Goal: Task Accomplishment & Management: Use online tool/utility

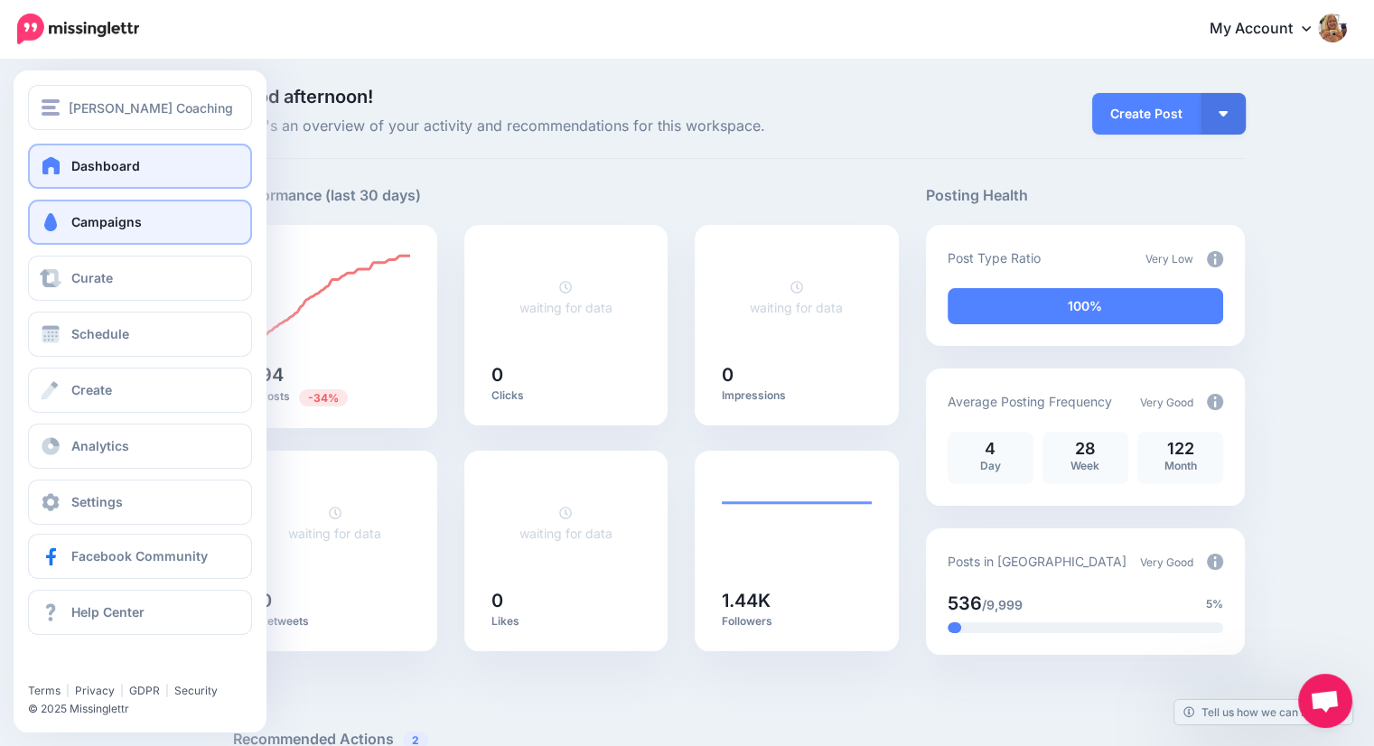
click at [99, 229] on span "Campaigns" at bounding box center [106, 221] width 70 height 15
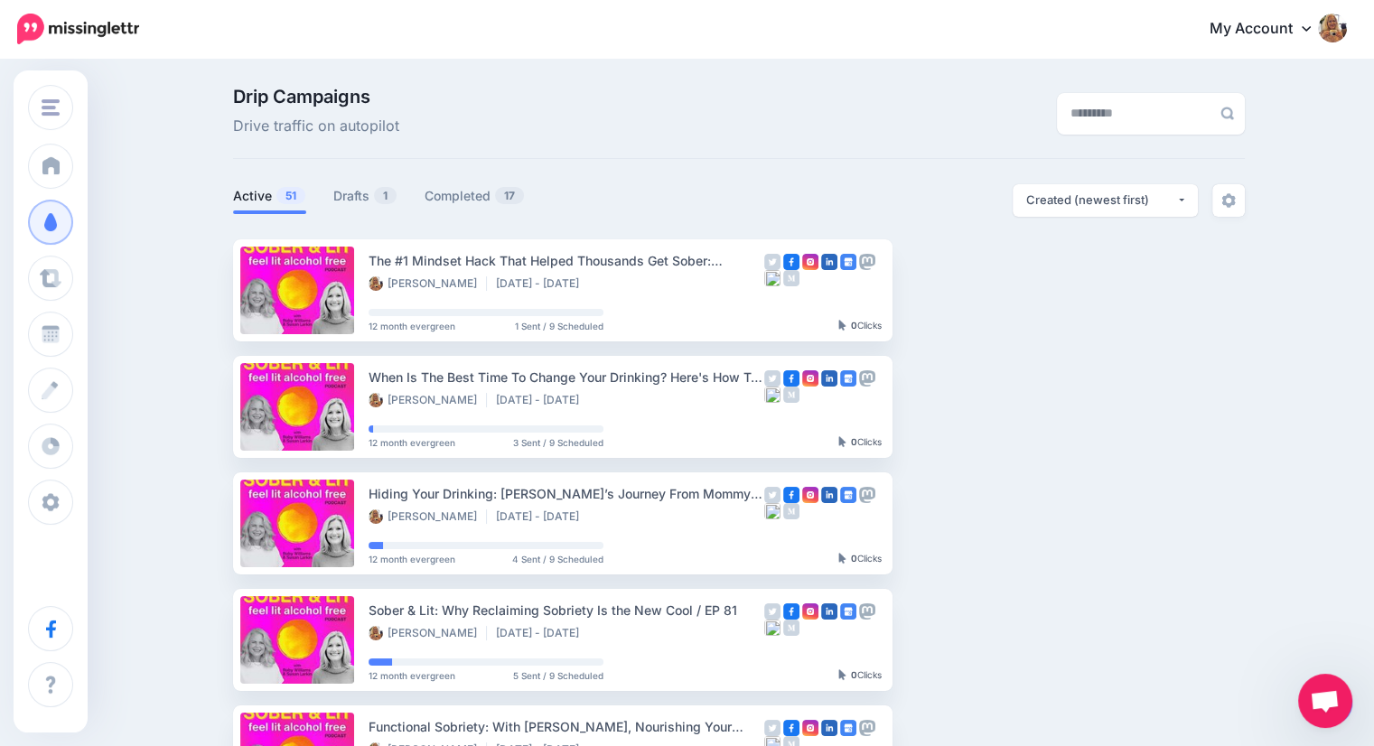
drag, startPoint x: 1319, startPoint y: 699, endPoint x: 1280, endPoint y: 675, distance: 46.2
click at [1280, 675] on body "My Account Dashboard My Account Billing Logout" at bounding box center [687, 373] width 1374 height 746
click at [358, 195] on link "Drafts 1" at bounding box center [365, 196] width 64 height 22
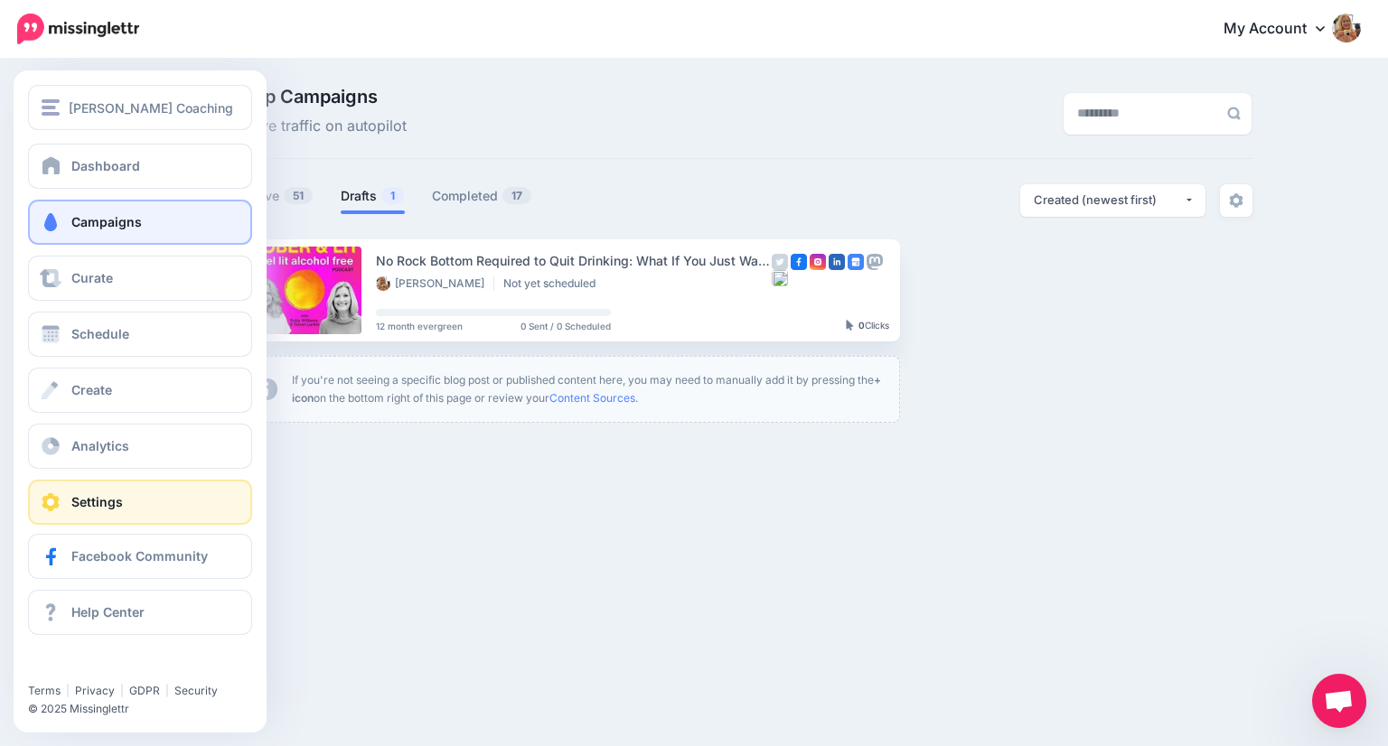
click at [111, 496] on span "Settings" at bounding box center [97, 501] width 52 height 15
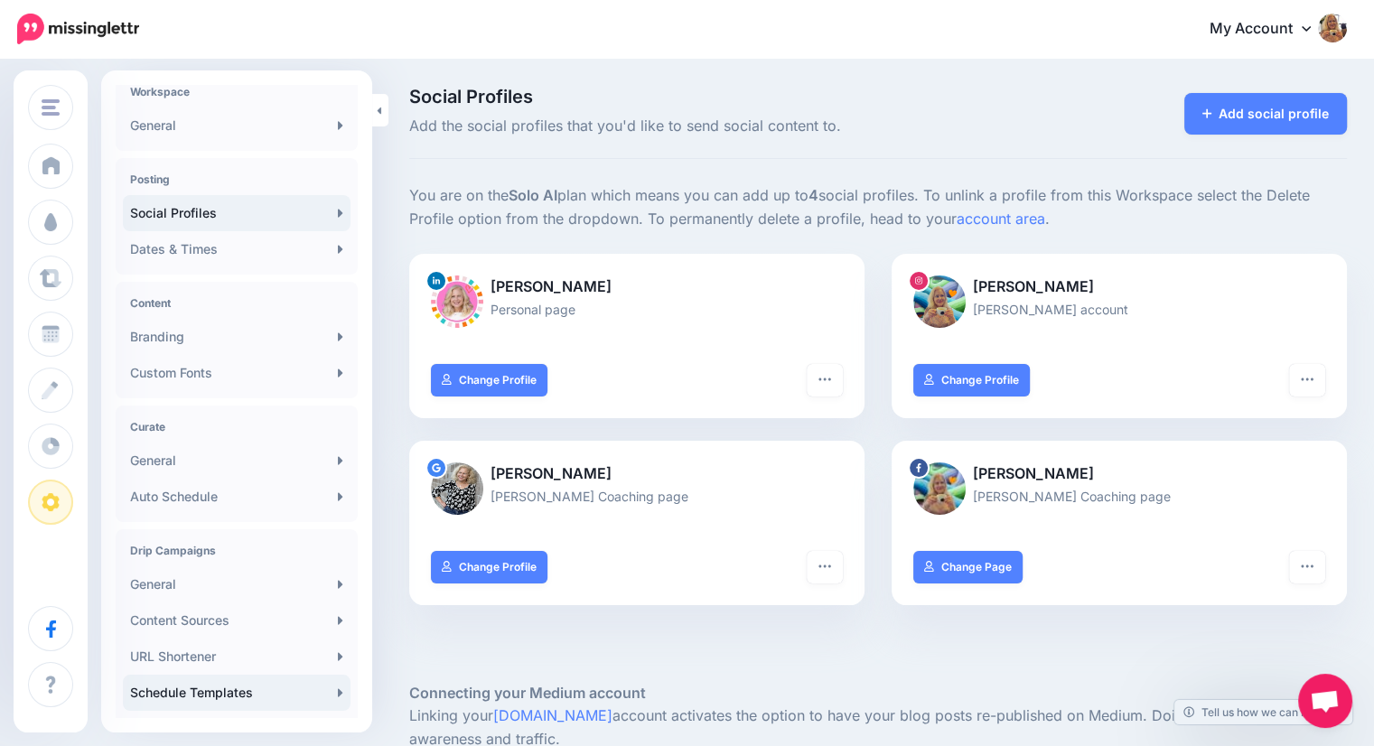
scroll to position [66, 0]
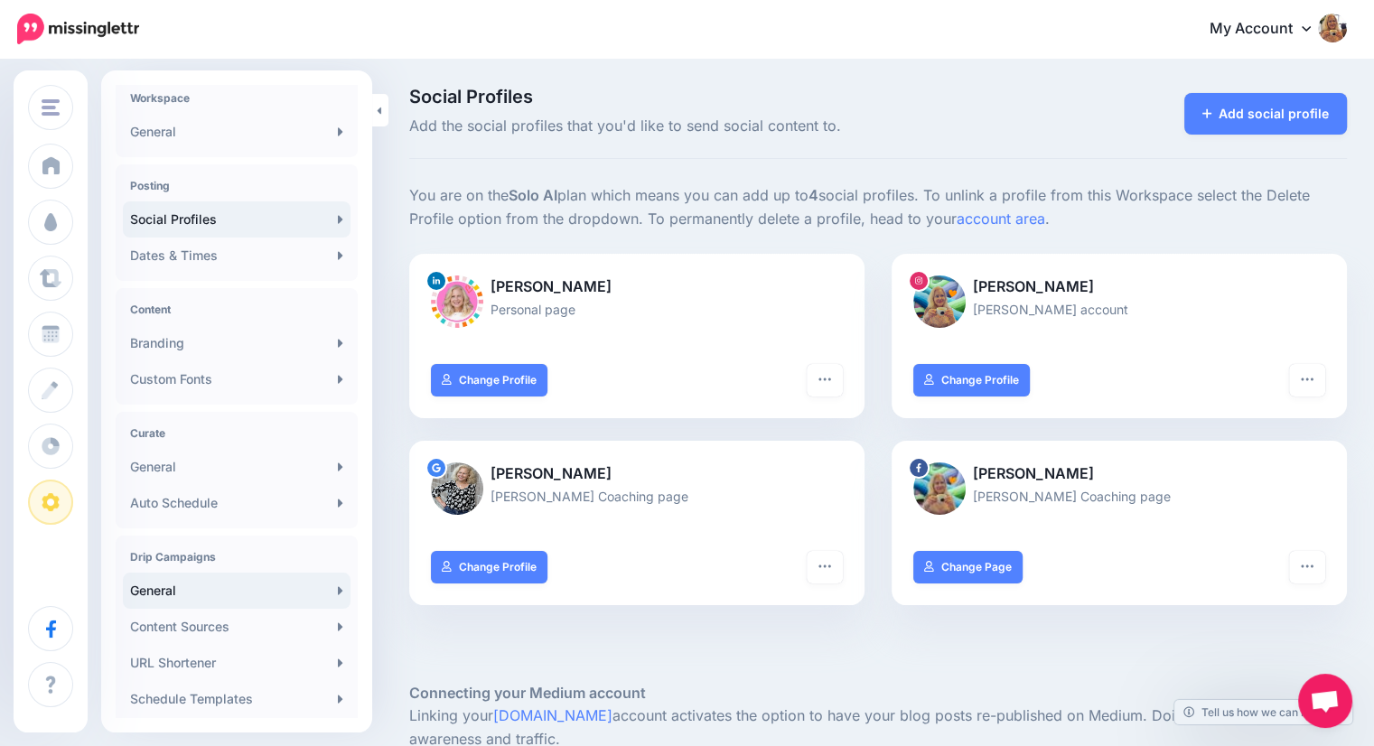
click at [141, 583] on link "General" at bounding box center [237, 591] width 228 height 36
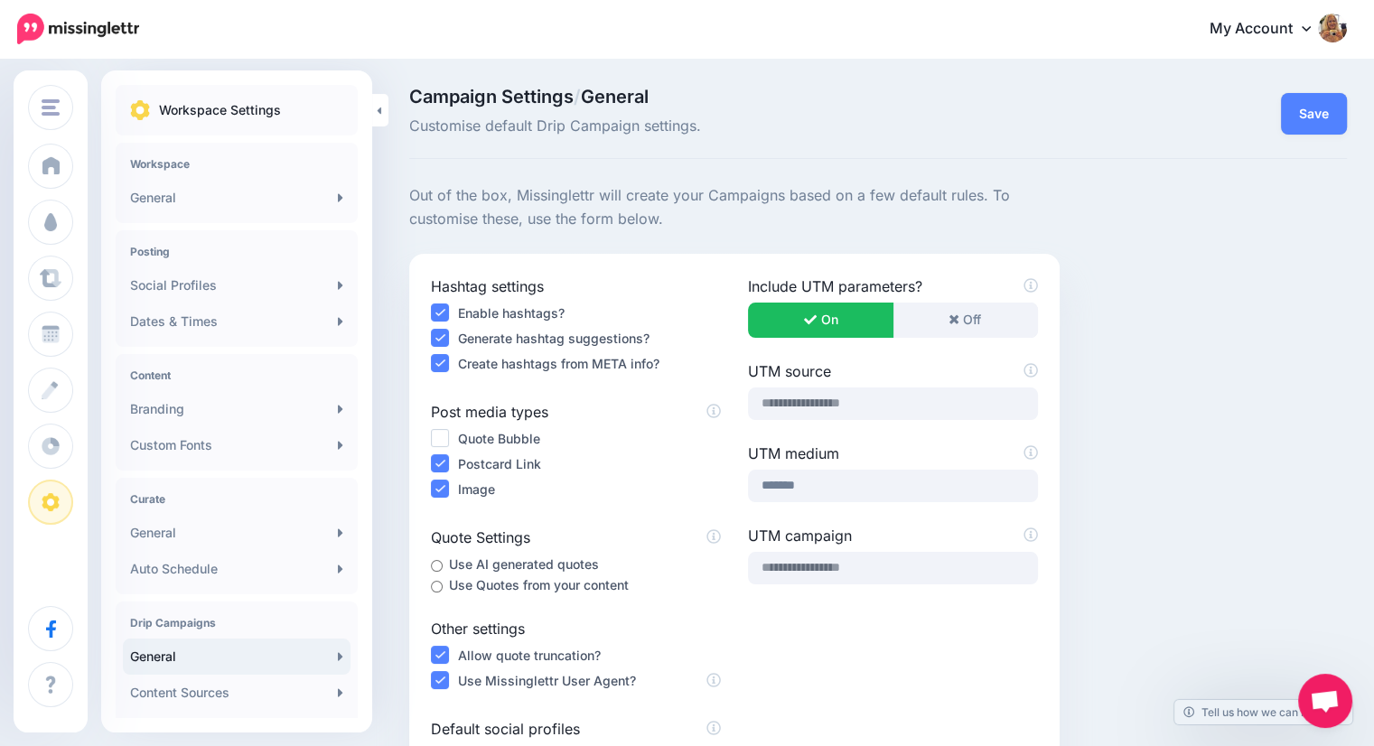
click at [1337, 19] on img at bounding box center [1332, 28] width 29 height 29
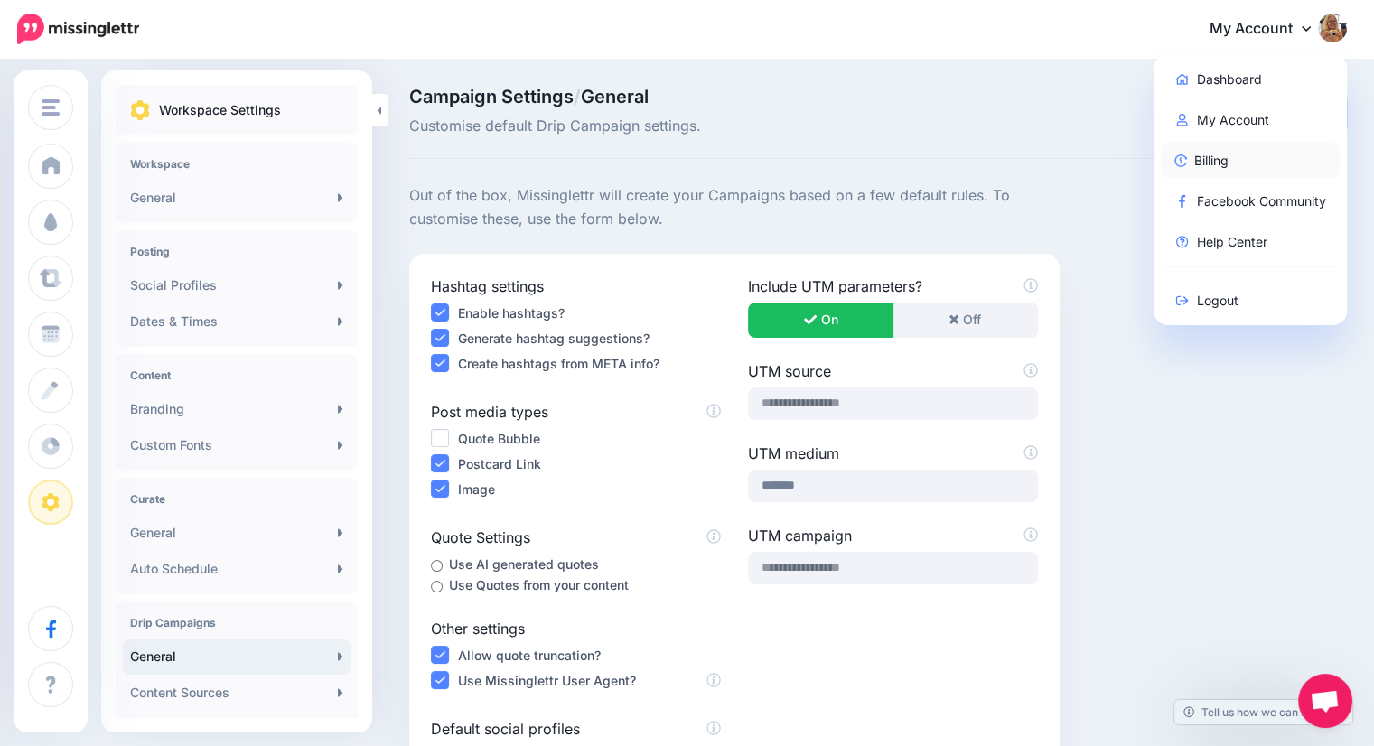
click at [1204, 158] on link "Billing" at bounding box center [1251, 160] width 180 height 35
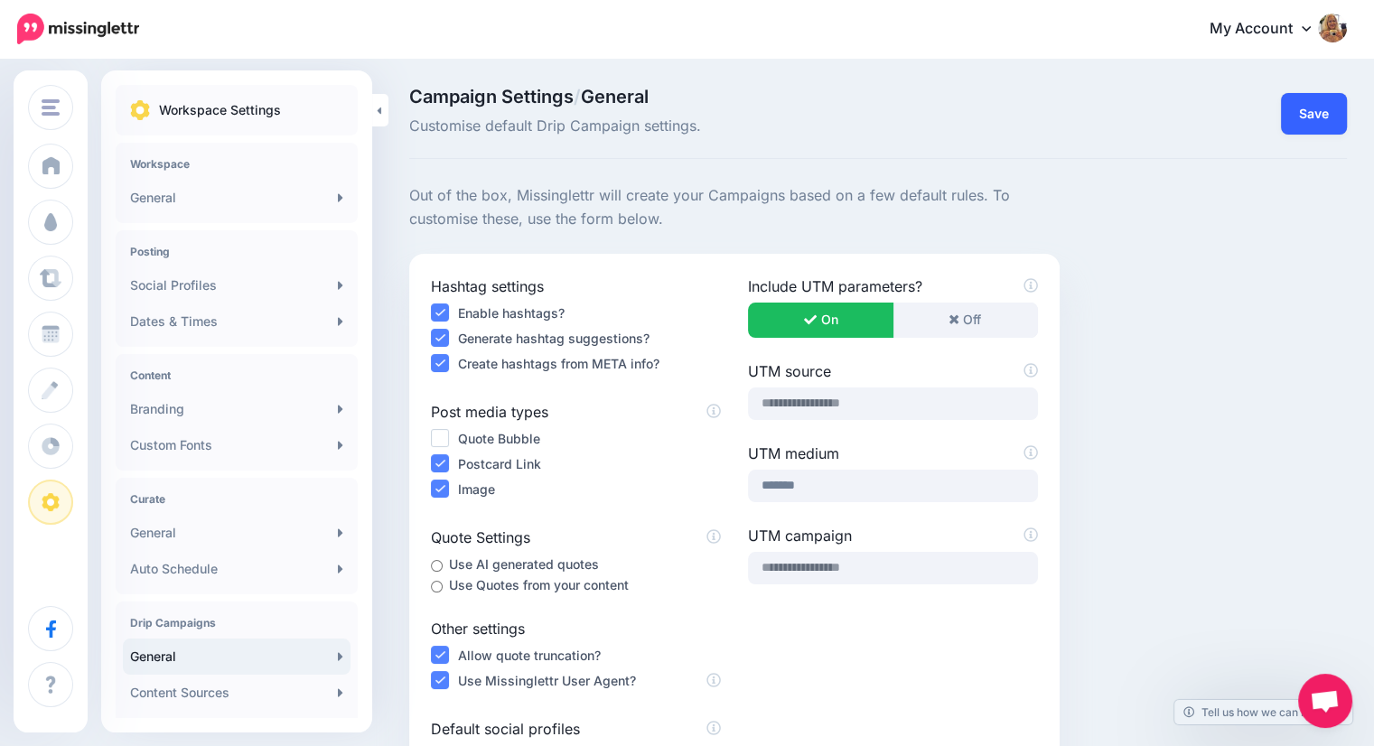
click at [1327, 125] on button "Save" at bounding box center [1314, 114] width 66 height 42
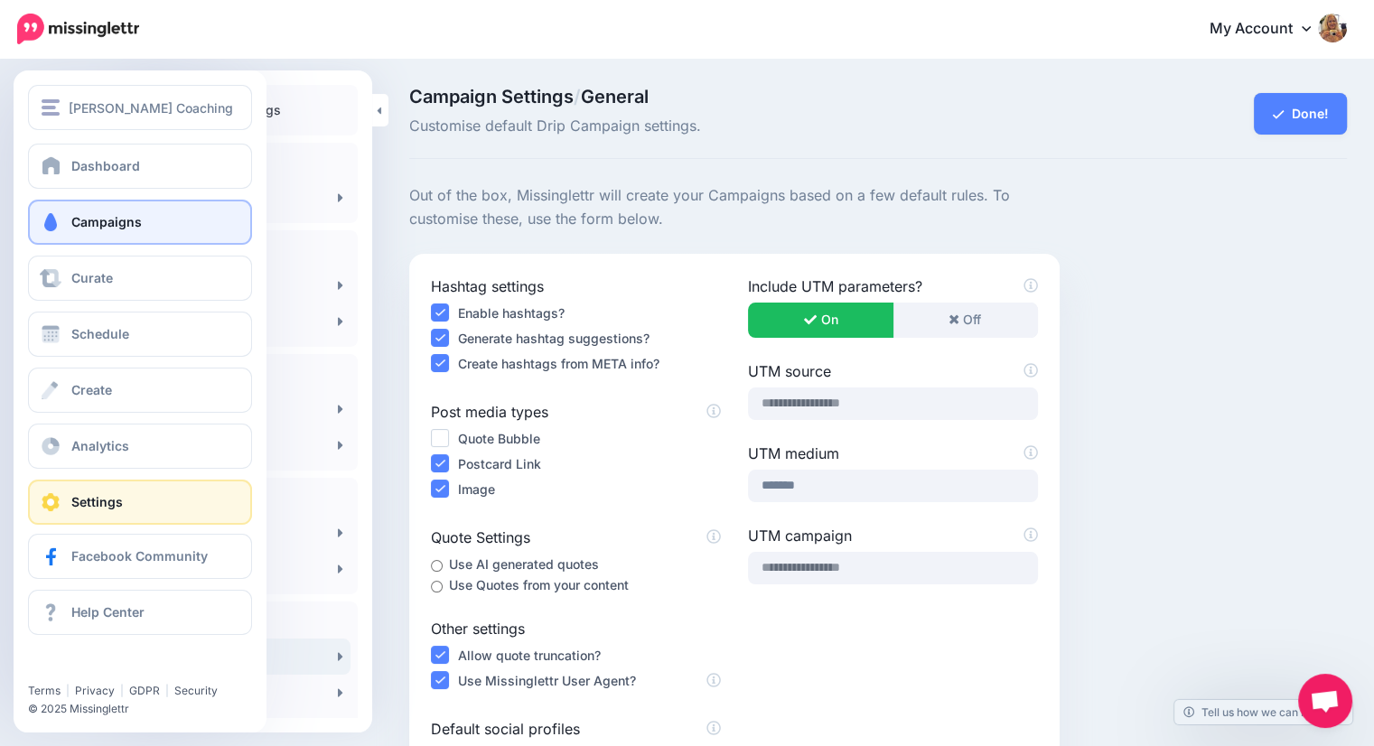
click at [72, 220] on span "Campaigns" at bounding box center [106, 221] width 70 height 15
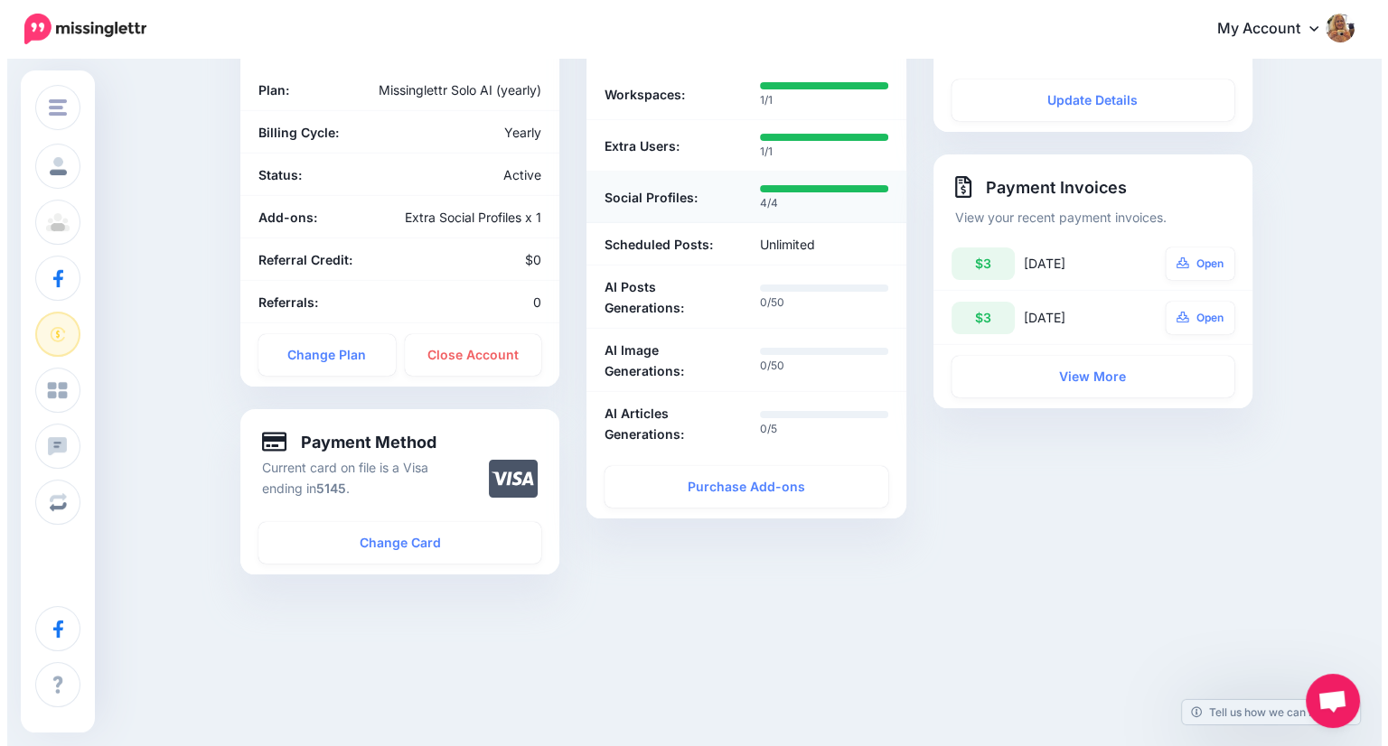
scroll to position [246, 0]
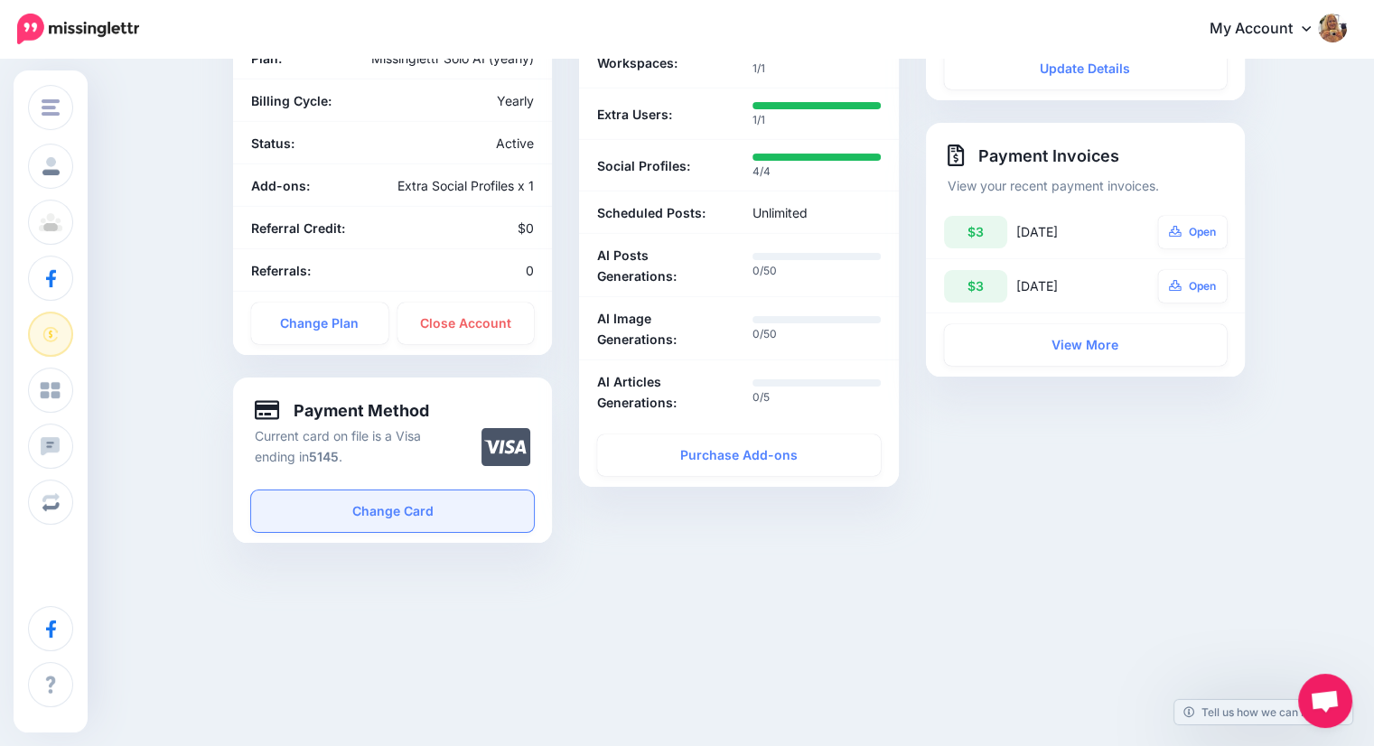
click at [385, 514] on link "Change Card" at bounding box center [392, 512] width 283 height 42
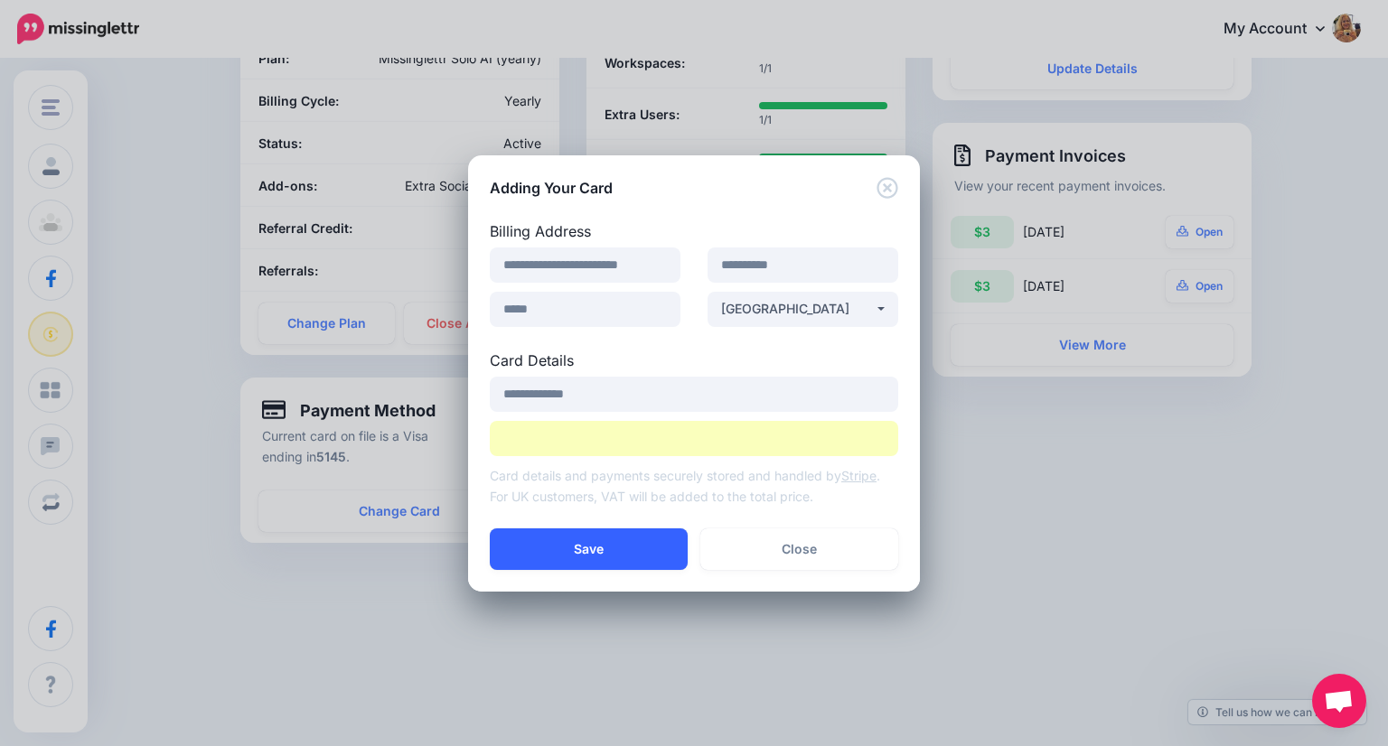
click at [593, 543] on button "Save" at bounding box center [589, 550] width 198 height 42
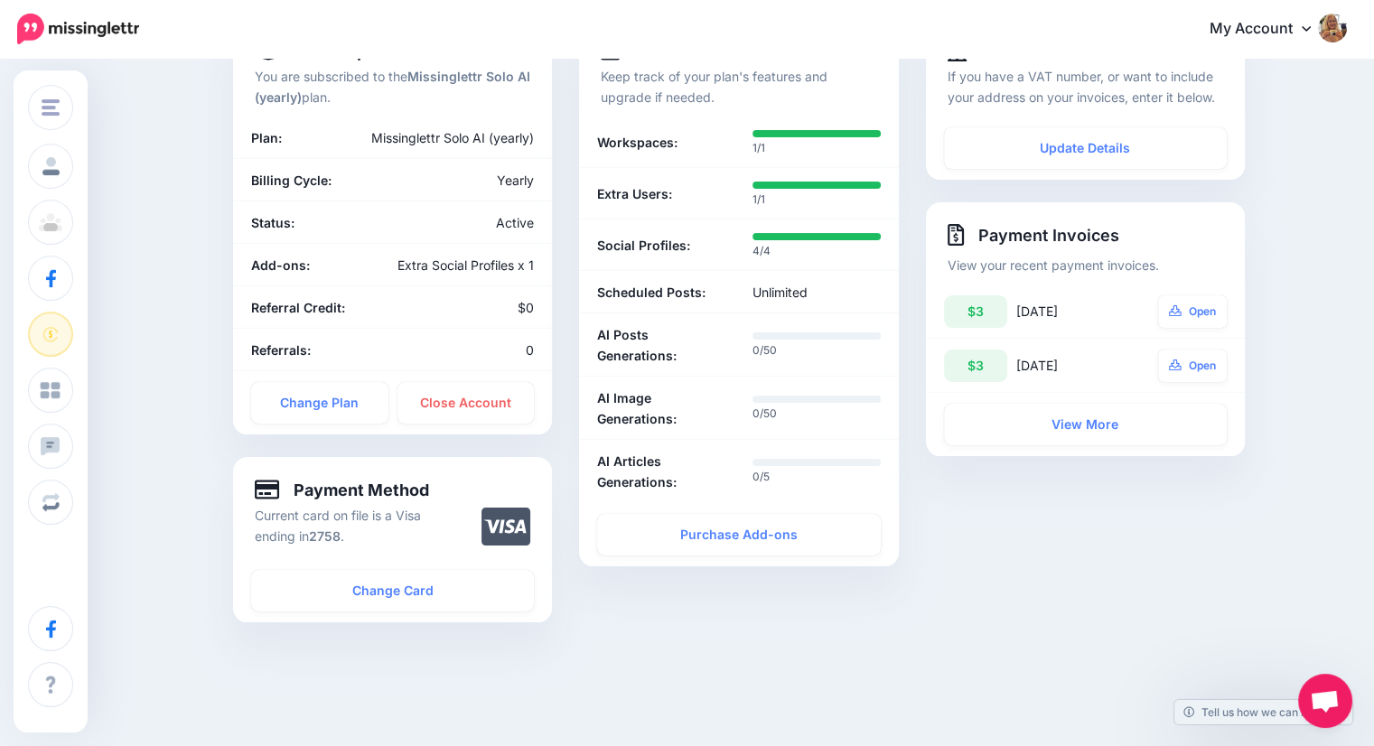
scroll to position [181, 0]
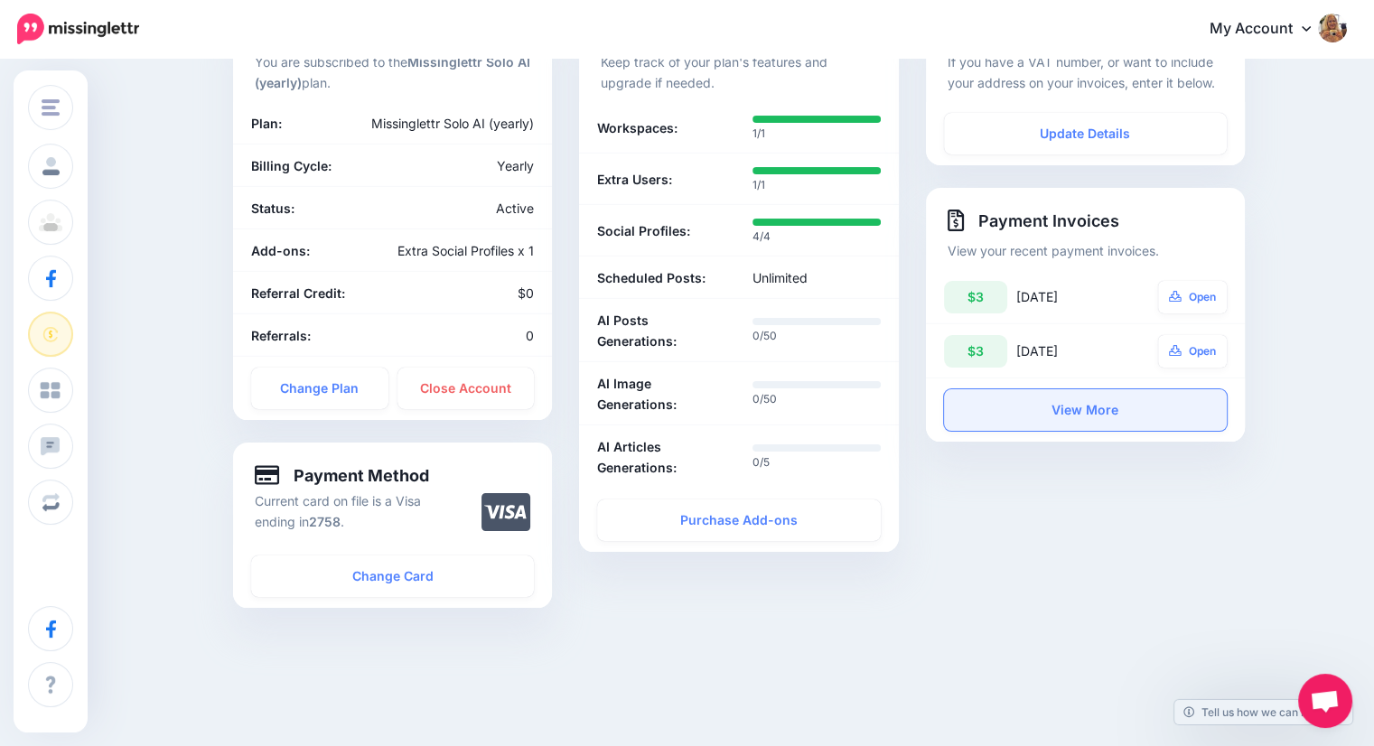
click at [1124, 409] on link "View More" at bounding box center [1085, 410] width 283 height 42
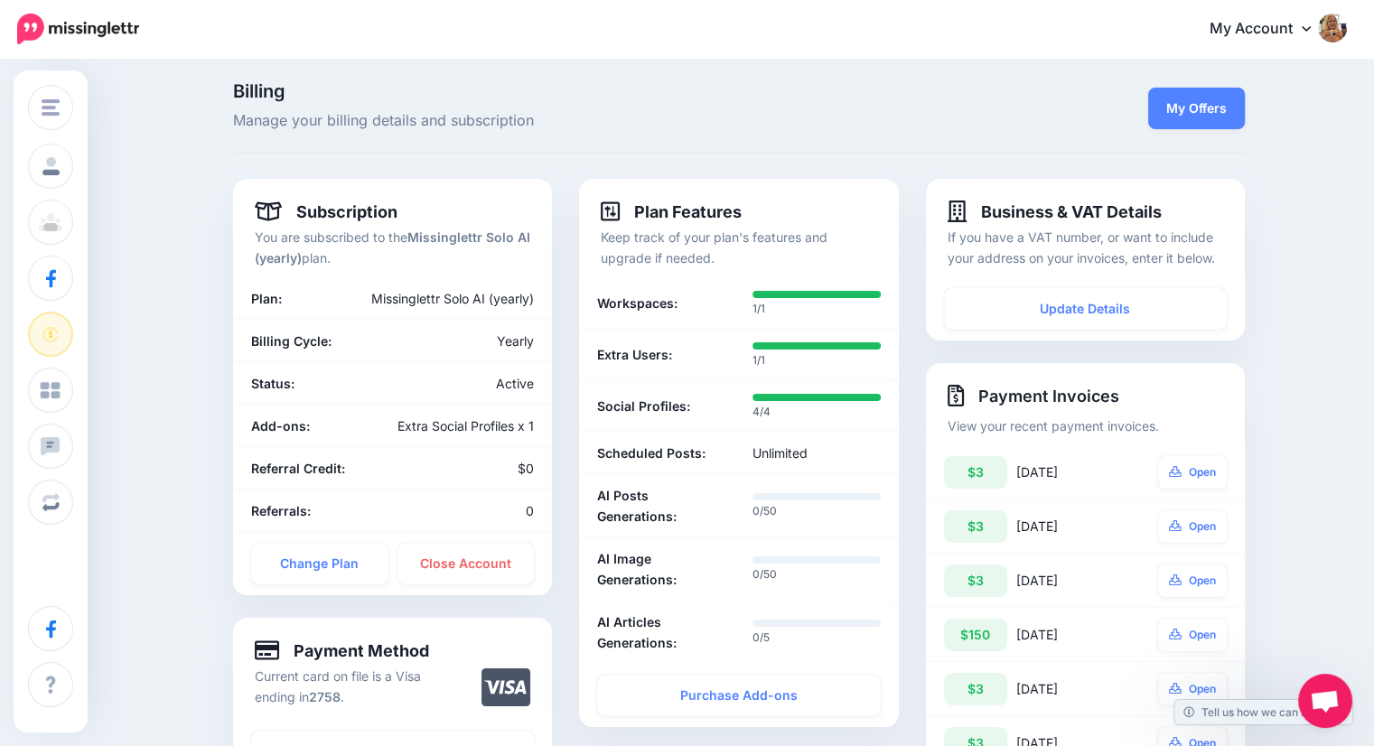
scroll to position [0, 0]
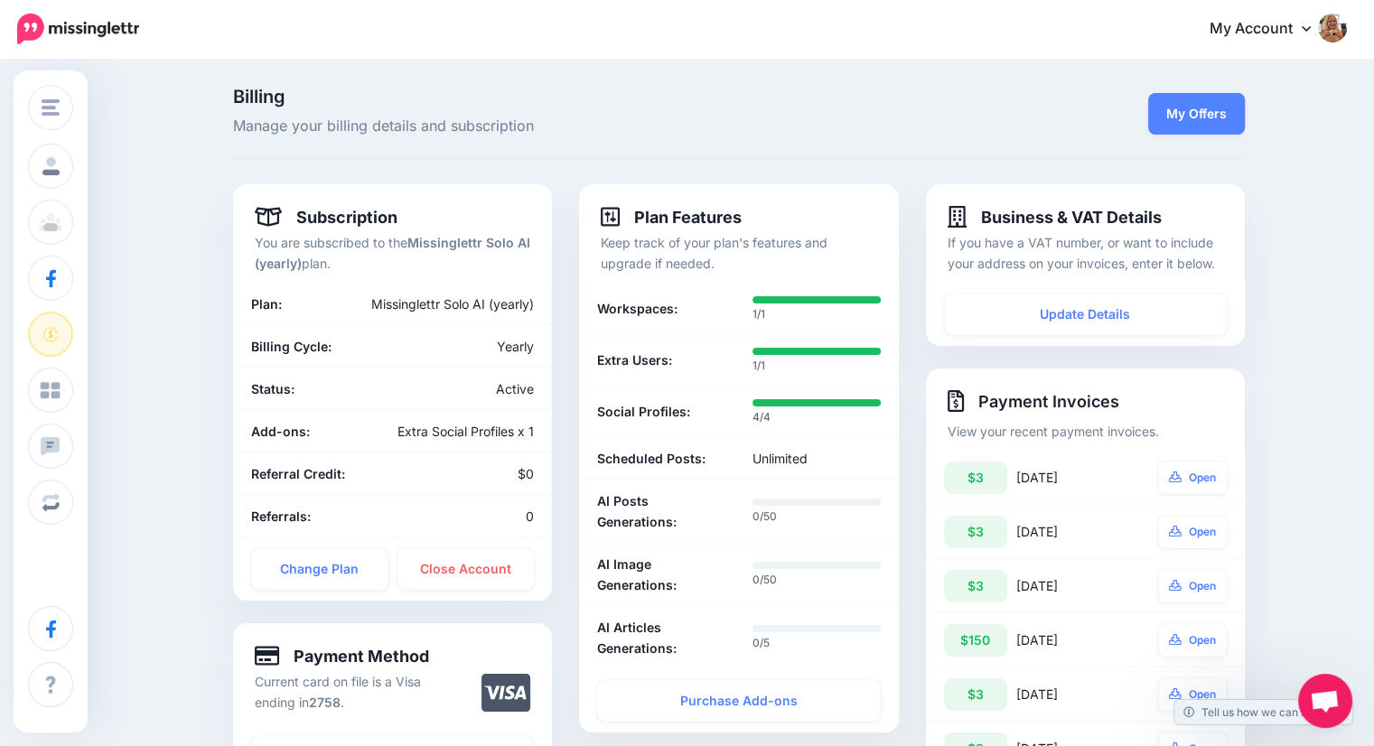
click at [1316, 707] on span "Open chat" at bounding box center [1325, 702] width 30 height 25
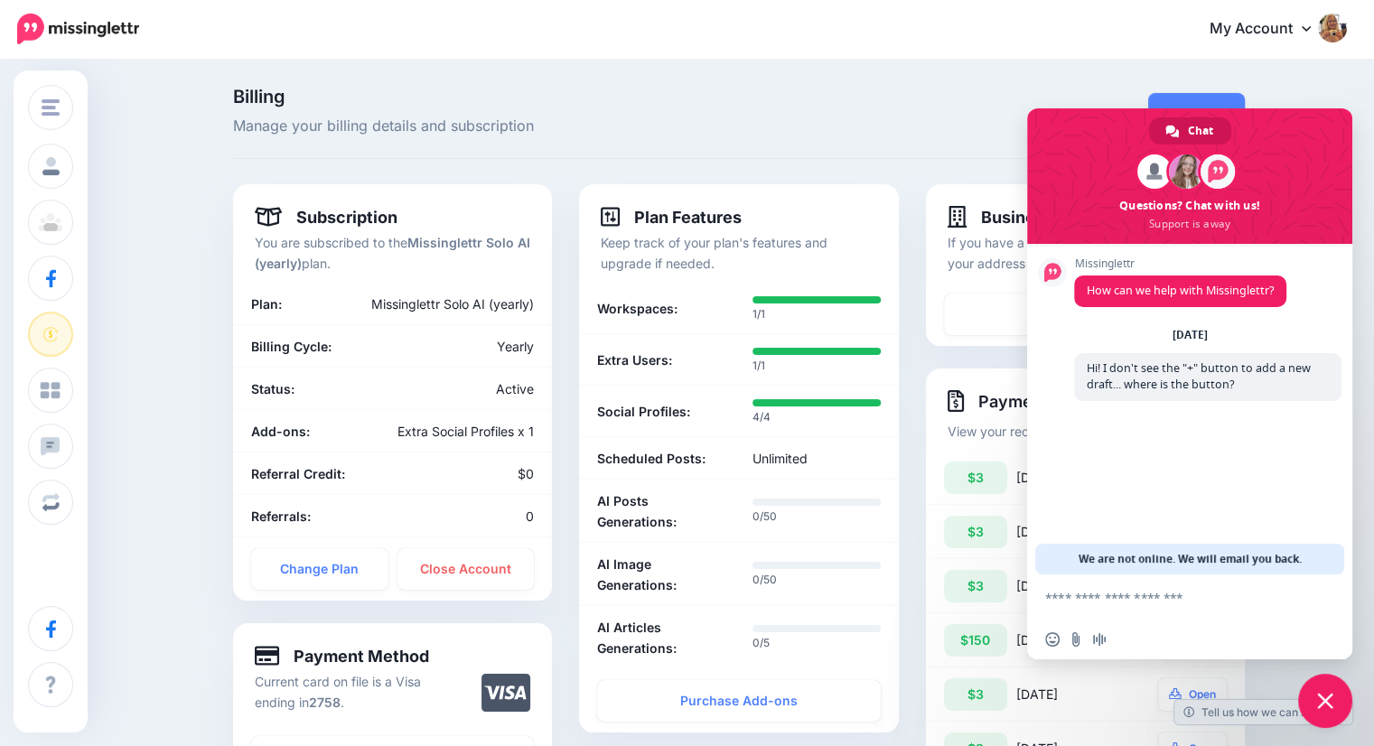
click at [125, 183] on div "Billing Manage your billing details and subscription My Offers Subscription You…" at bounding box center [687, 613] width 1374 height 1104
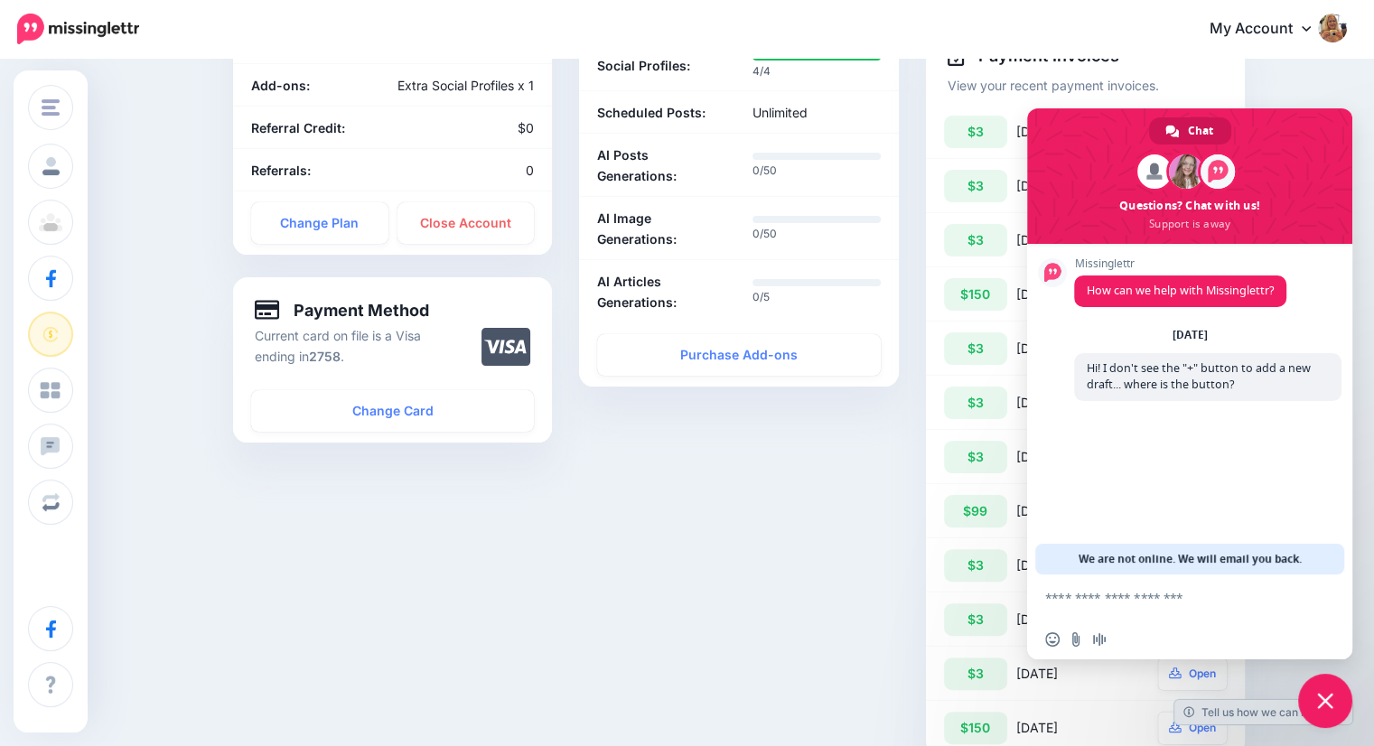
scroll to position [361, 0]
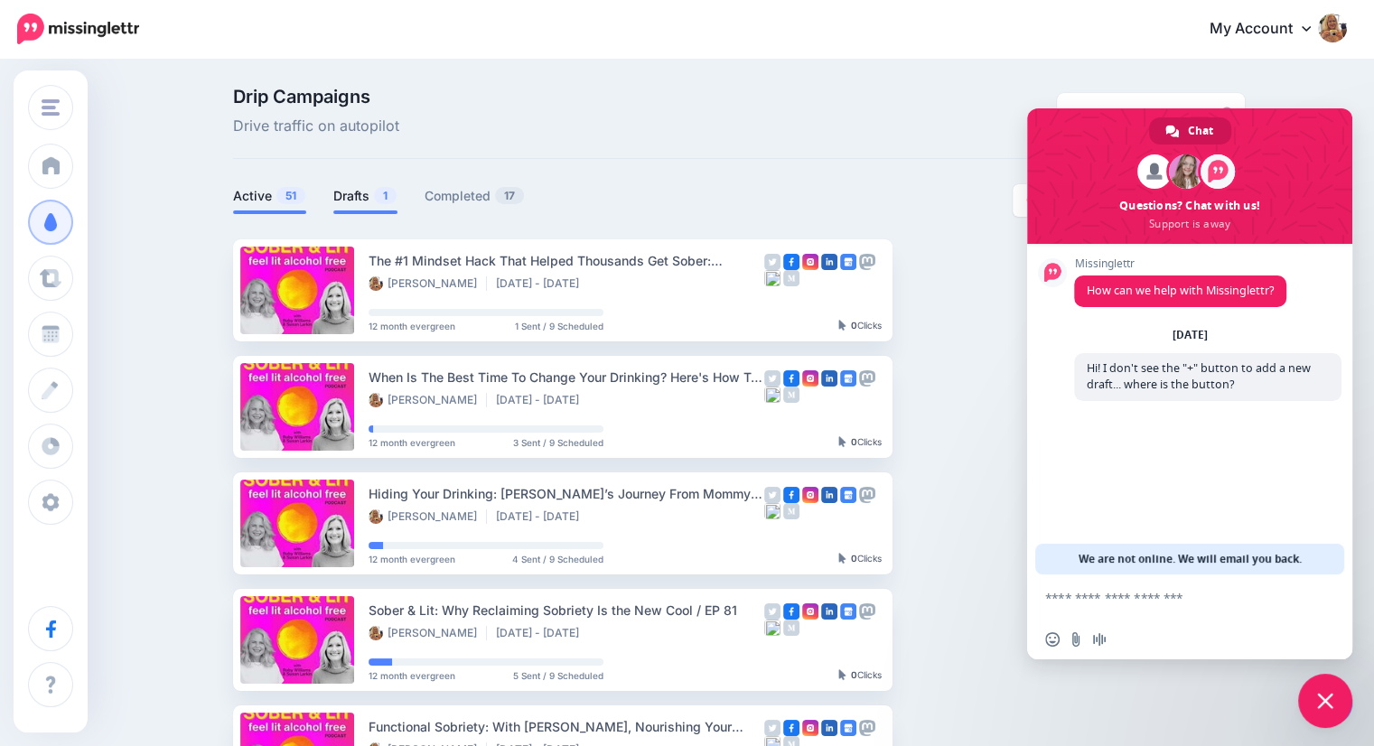
click at [357, 198] on link "Drafts 1" at bounding box center [365, 196] width 64 height 22
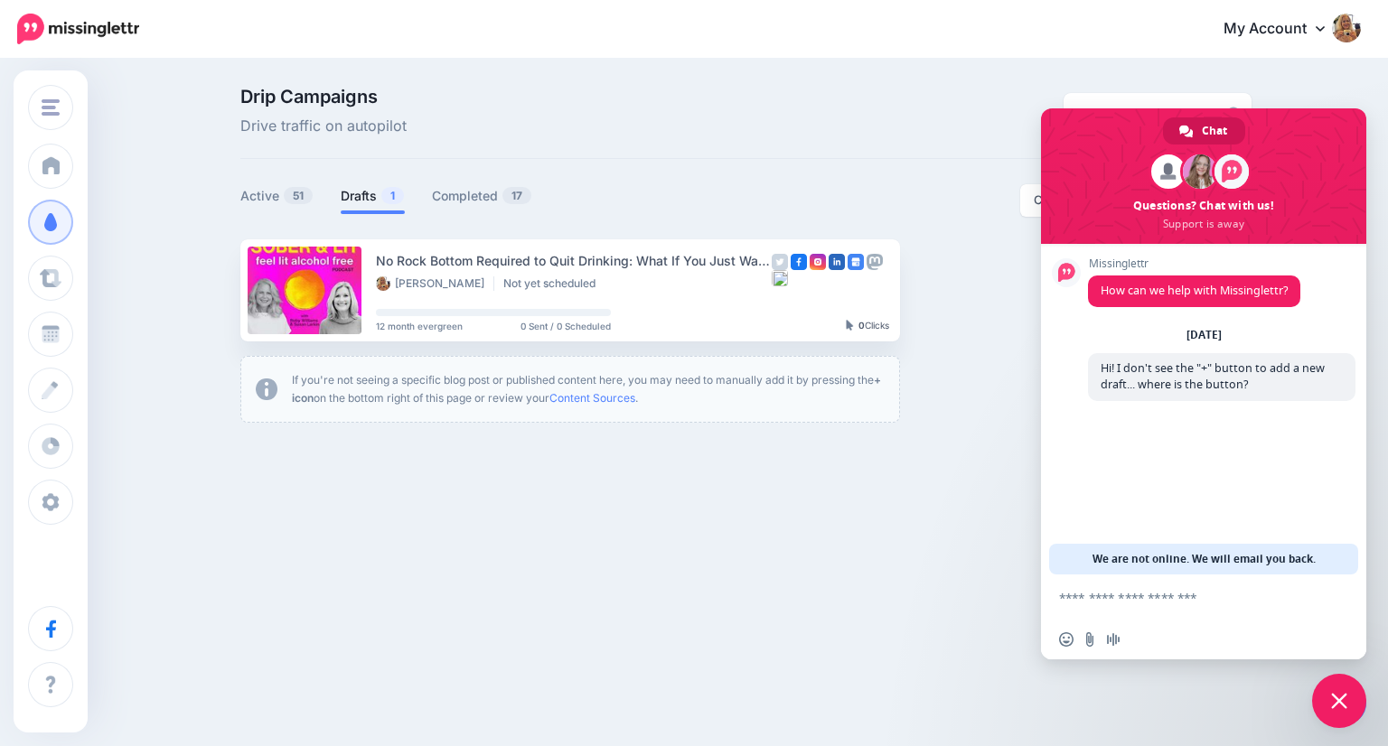
click at [1342, 699] on span "Close chat" at bounding box center [1339, 701] width 16 height 16
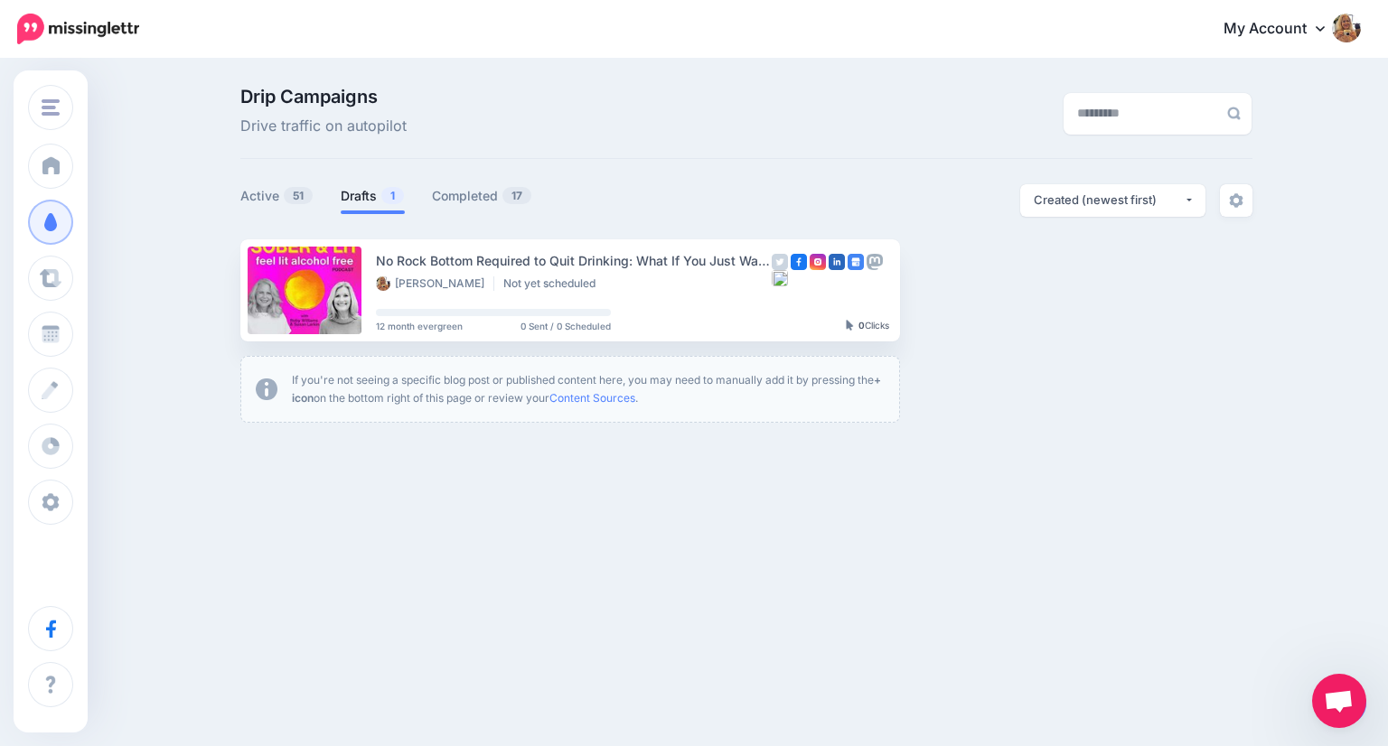
drag, startPoint x: 1332, startPoint y: 685, endPoint x: 1297, endPoint y: 647, distance: 51.8
click at [1297, 647] on body "My Account Dashboard My Account Billing Logout" at bounding box center [694, 373] width 1388 height 746
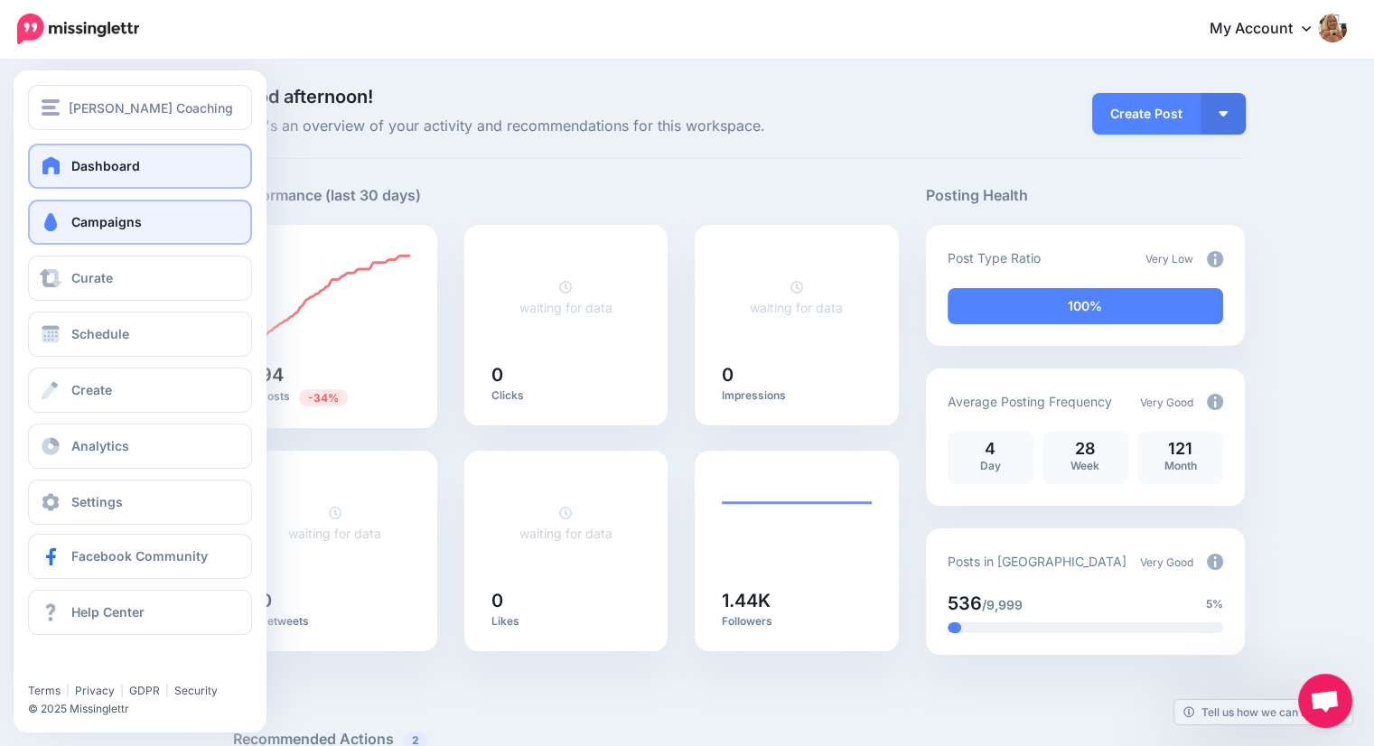
drag, startPoint x: 92, startPoint y: 229, endPoint x: 827, endPoint y: 525, distance: 792.2
click at [93, 229] on span "Campaigns" at bounding box center [106, 221] width 70 height 15
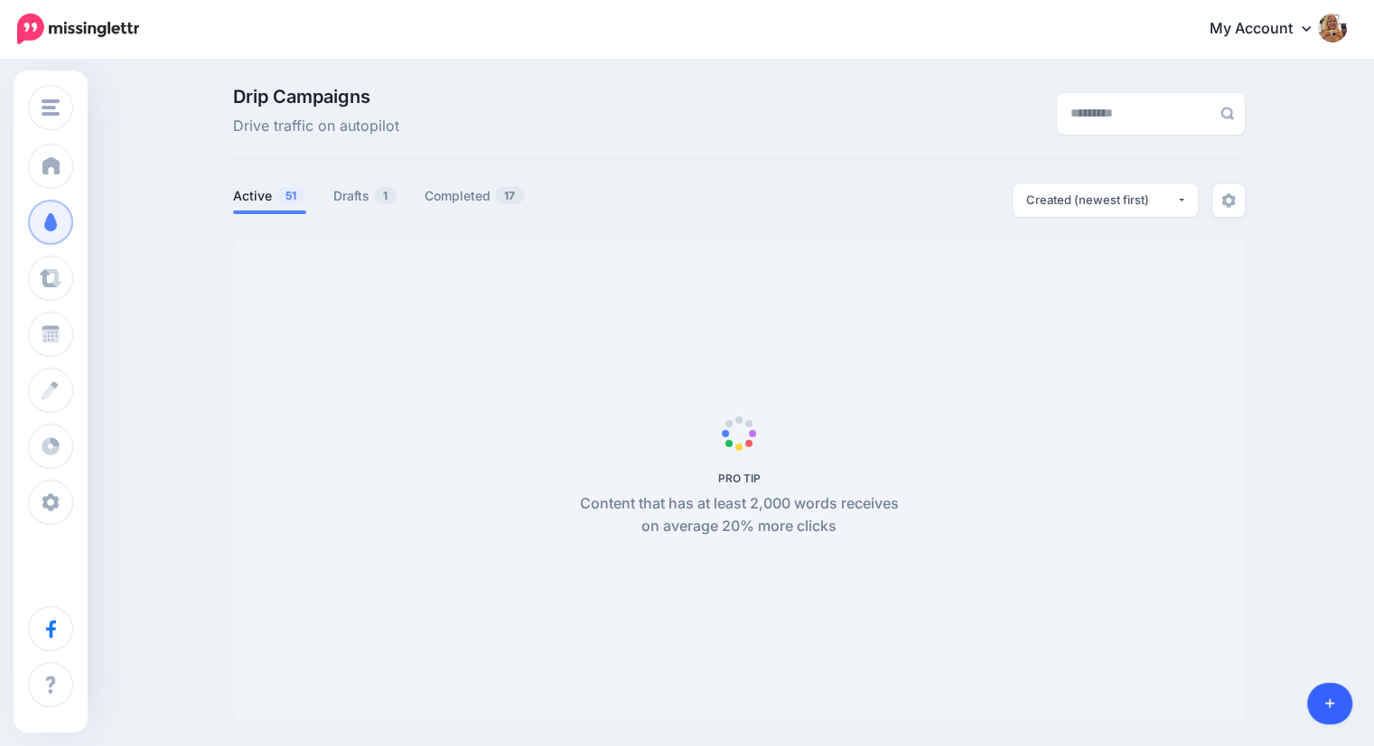
click at [1335, 713] on link at bounding box center [1331, 704] width 46 height 42
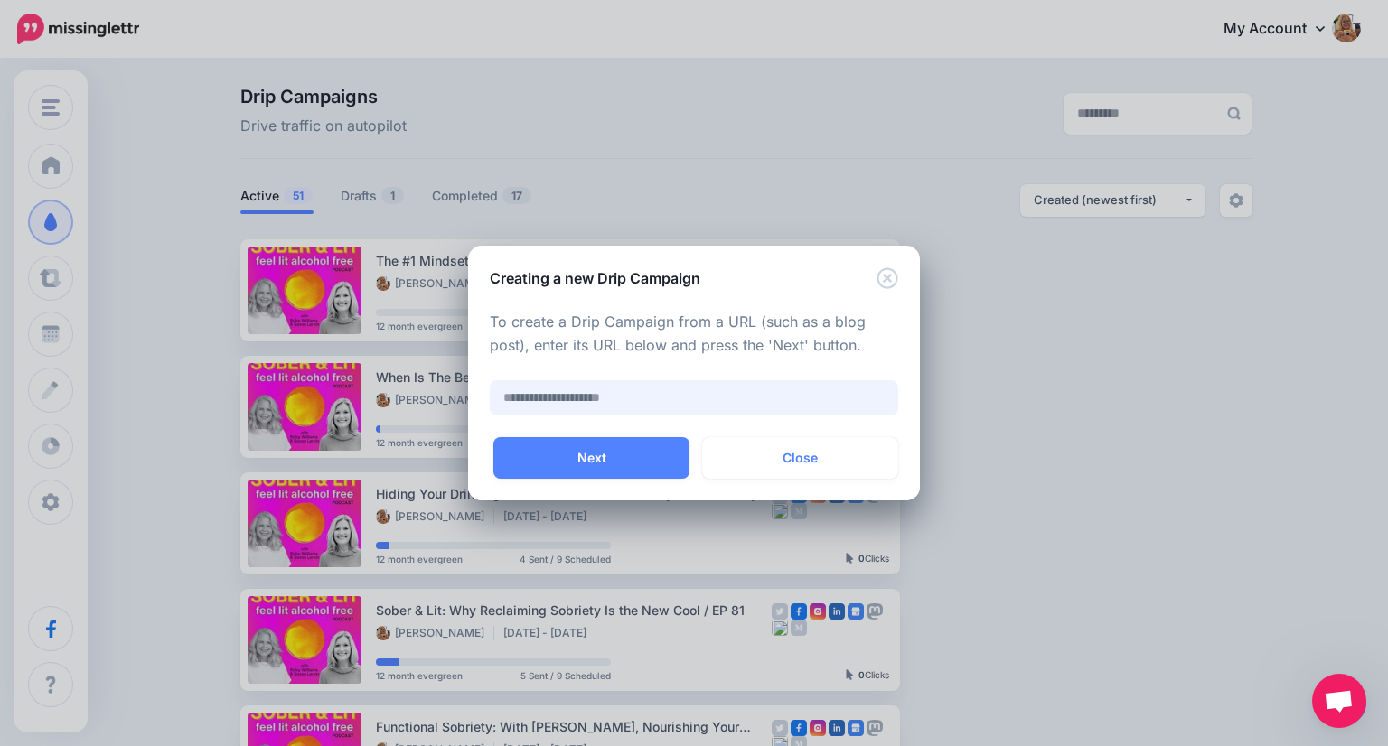
paste input "**********"
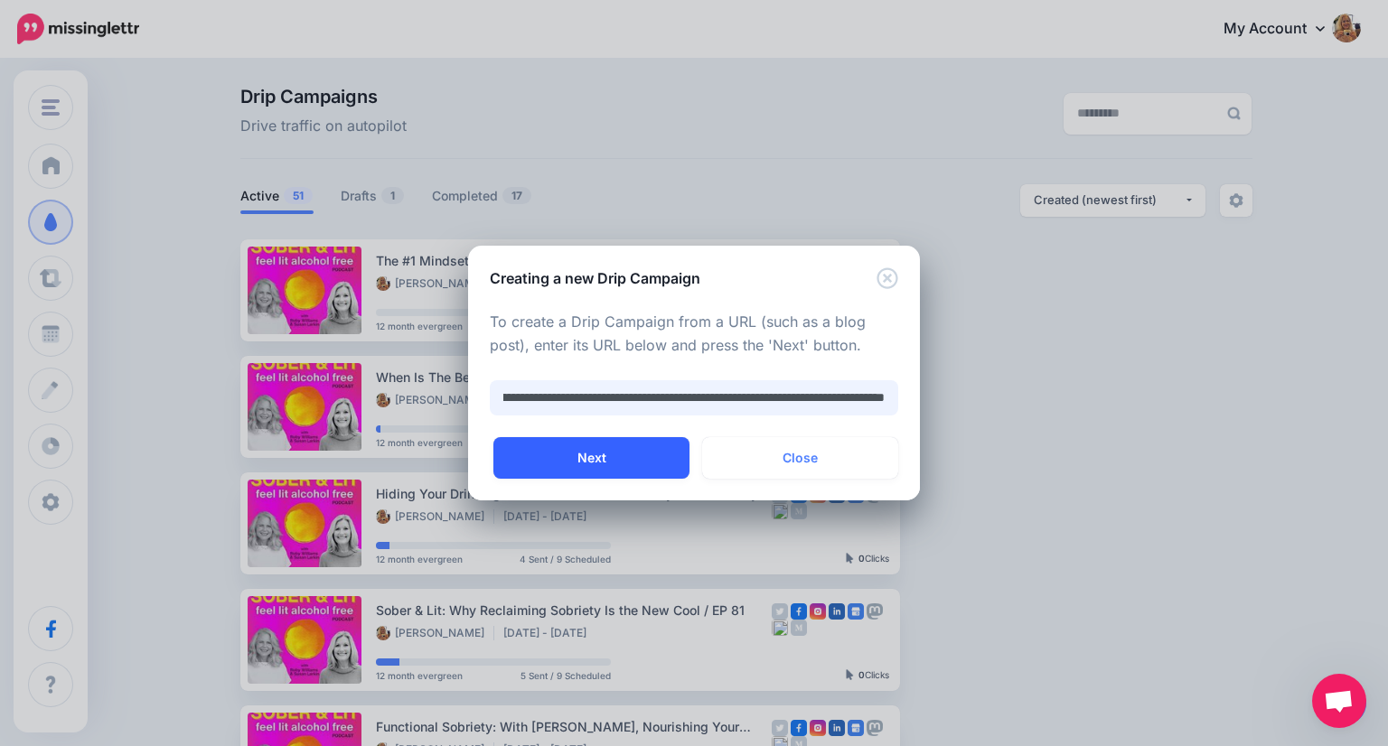
type input "**********"
click at [580, 456] on button "Next" at bounding box center [591, 458] width 196 height 42
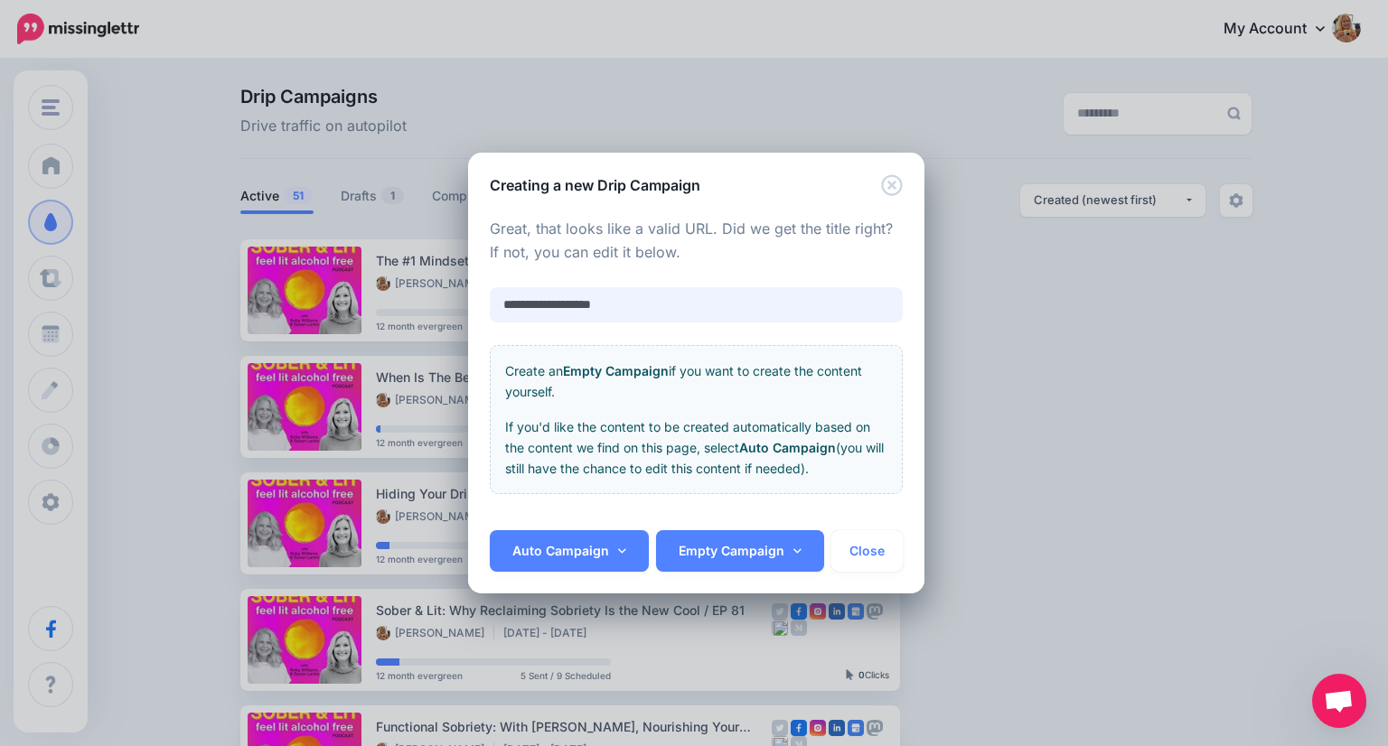
drag, startPoint x: 644, startPoint y: 315, endPoint x: 448, endPoint y: 301, distance: 196.6
click at [448, 301] on div "**********" at bounding box center [694, 373] width 1388 height 746
paste input "**********"
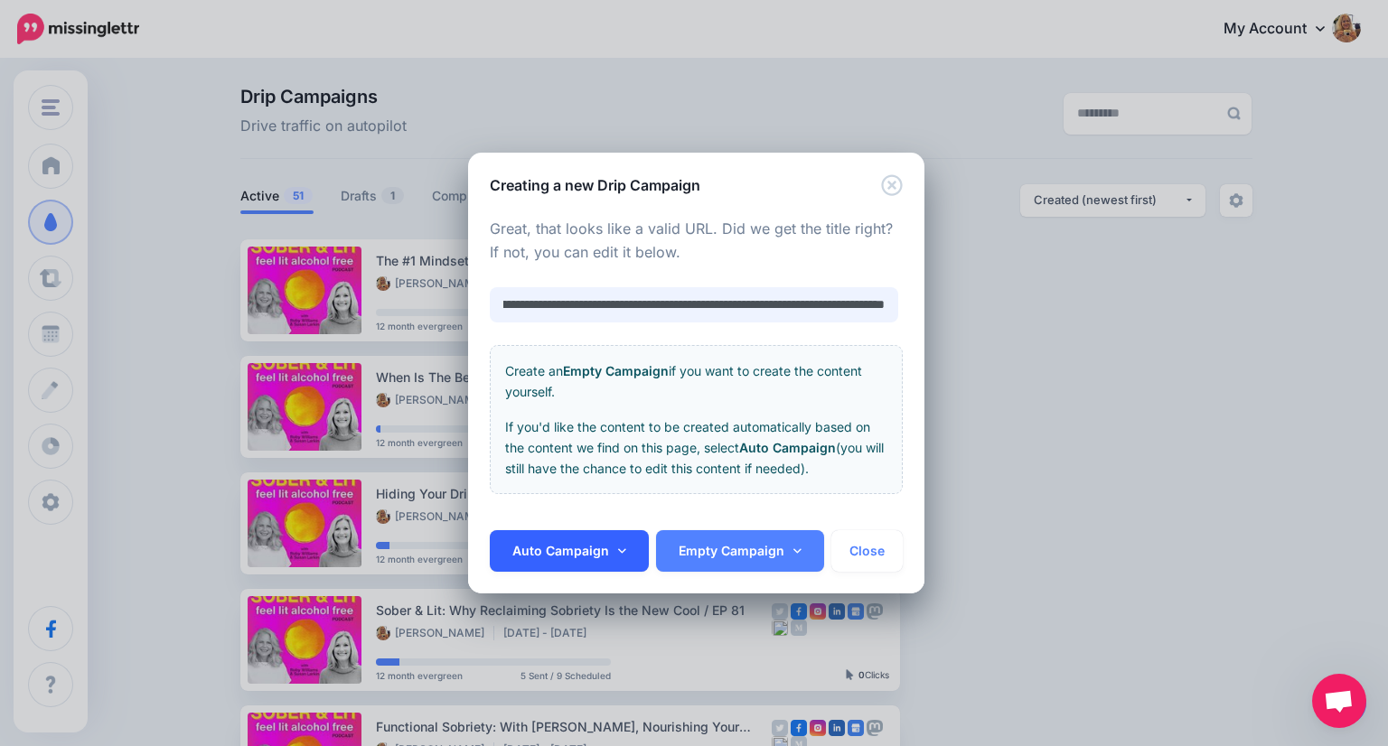
type input "**********"
click at [552, 553] on link "Auto Campaign" at bounding box center [569, 551] width 159 height 42
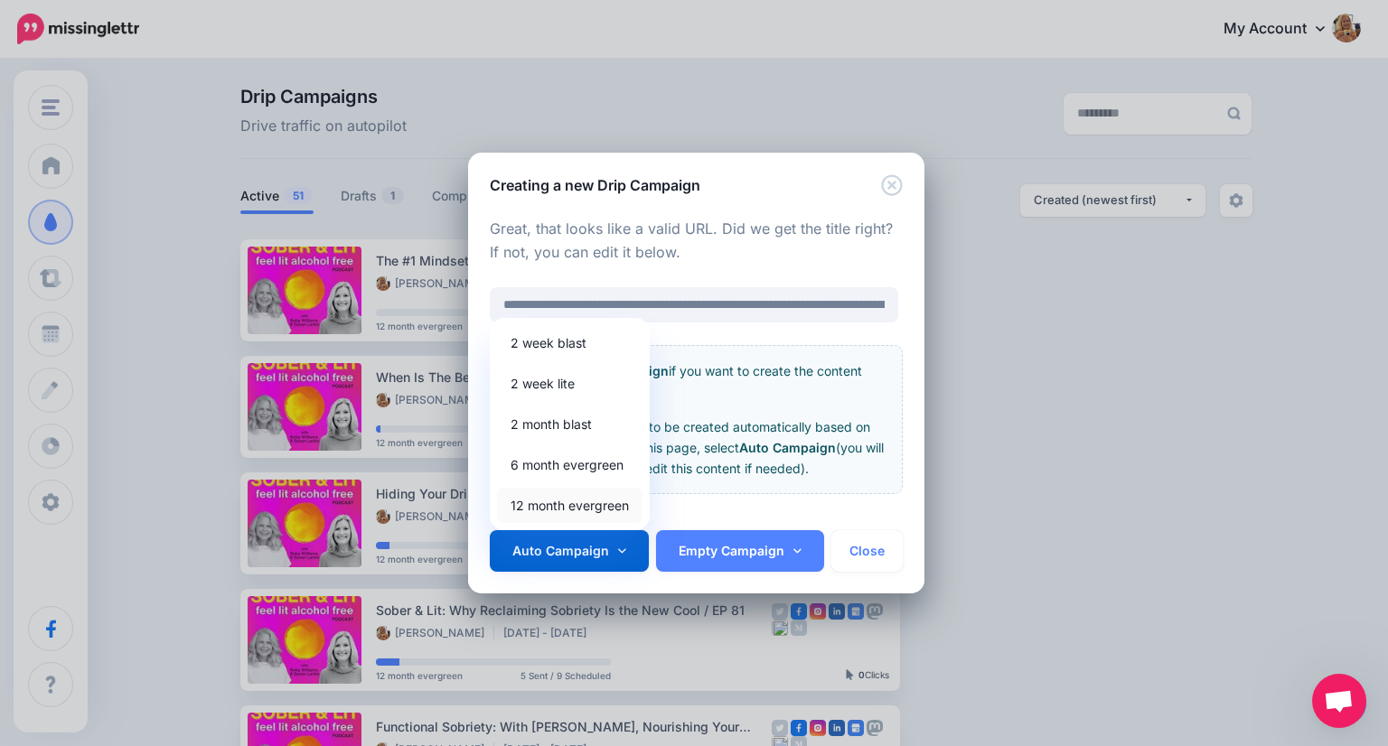
click at [549, 507] on link "12 month evergreen" at bounding box center [569, 505] width 145 height 35
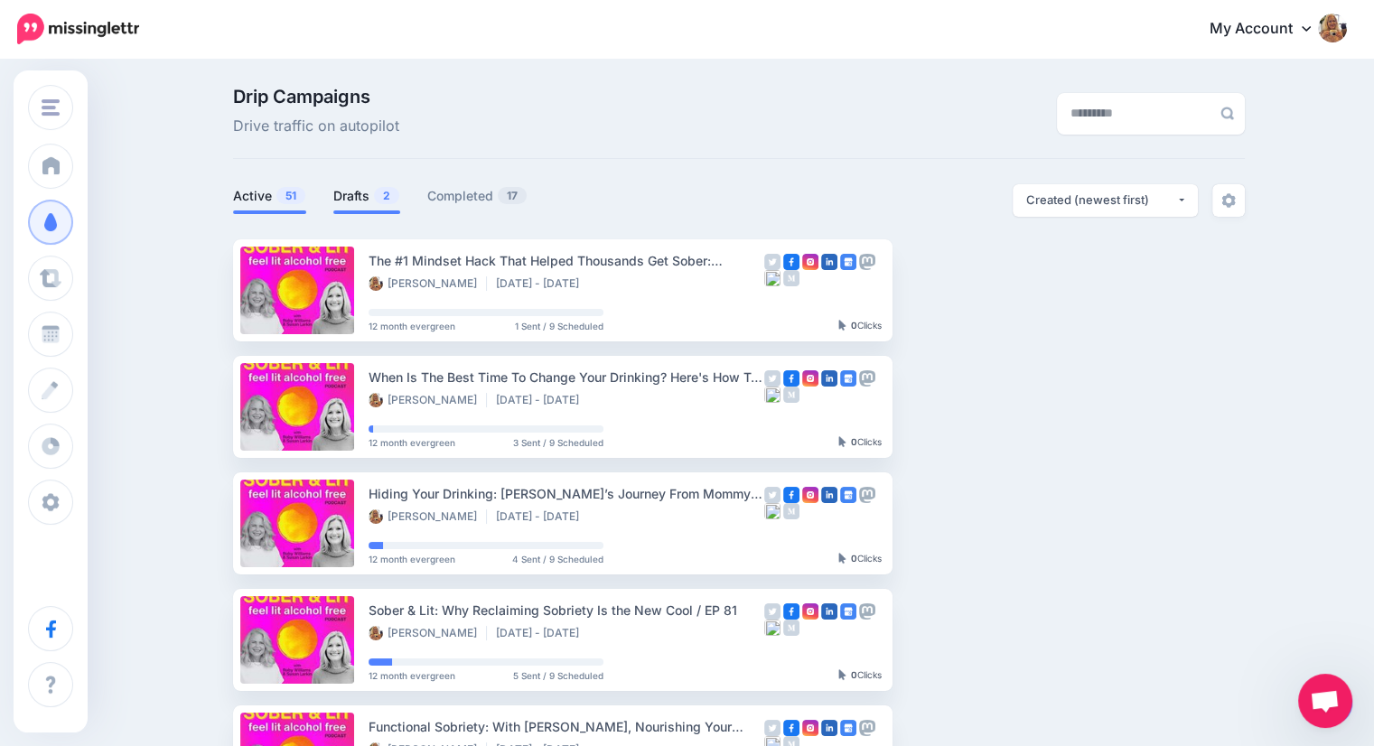
click at [369, 197] on link "Drafts 2" at bounding box center [366, 196] width 67 height 22
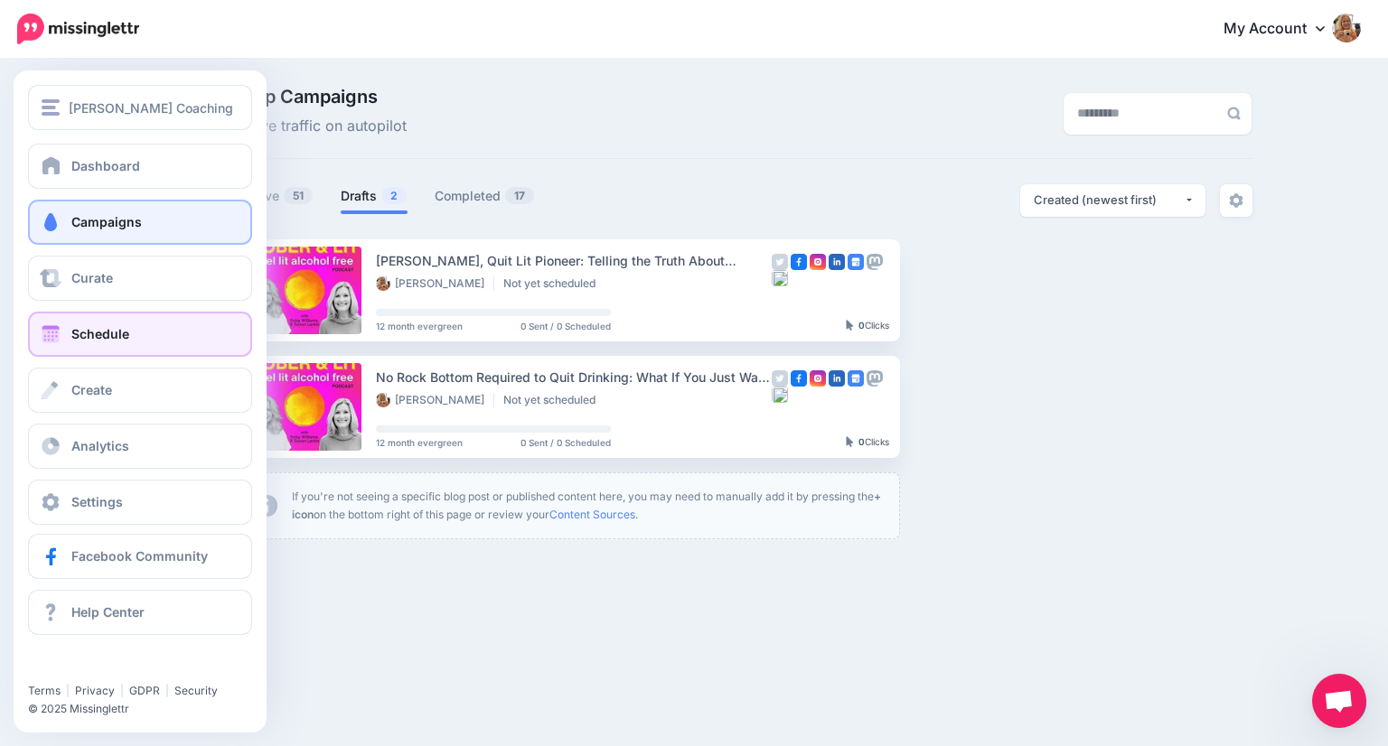
click at [76, 334] on span "Schedule" at bounding box center [100, 333] width 58 height 15
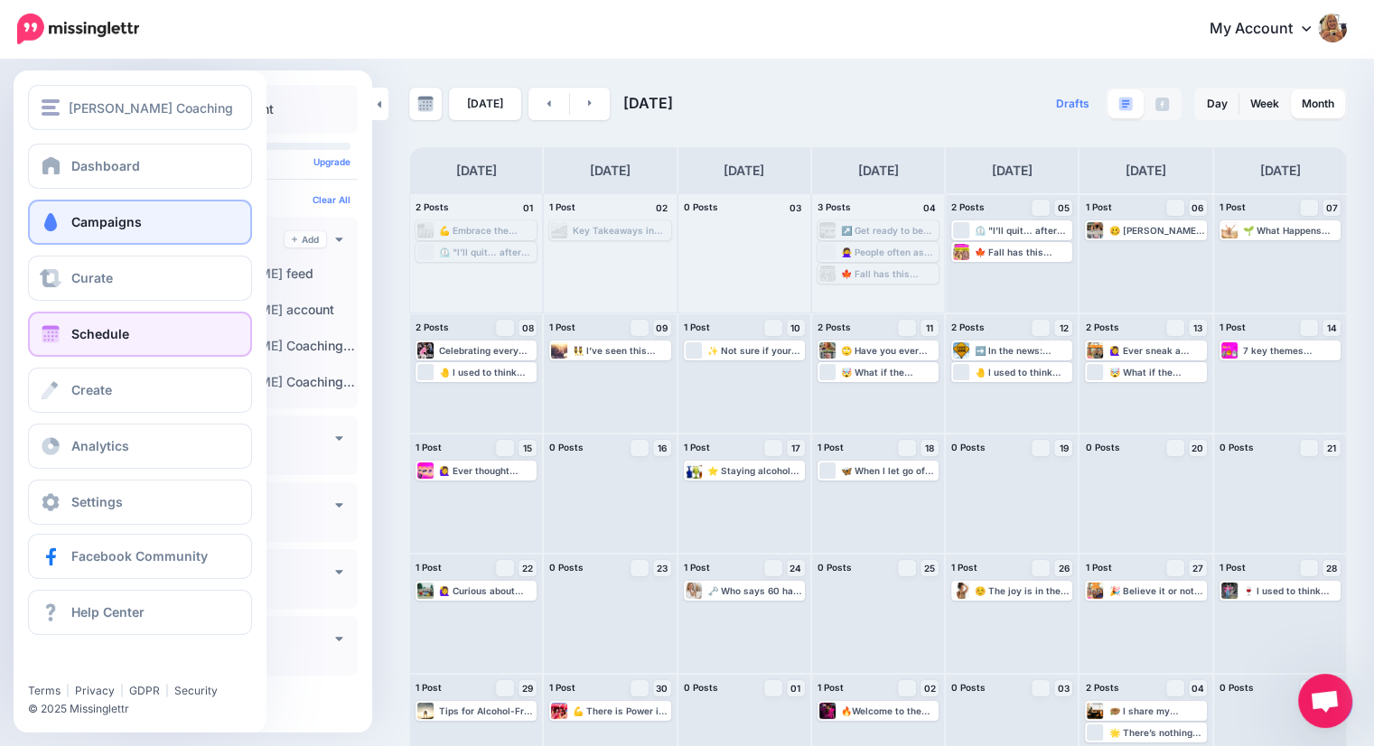
click at [89, 225] on span "Campaigns" at bounding box center [106, 221] width 70 height 15
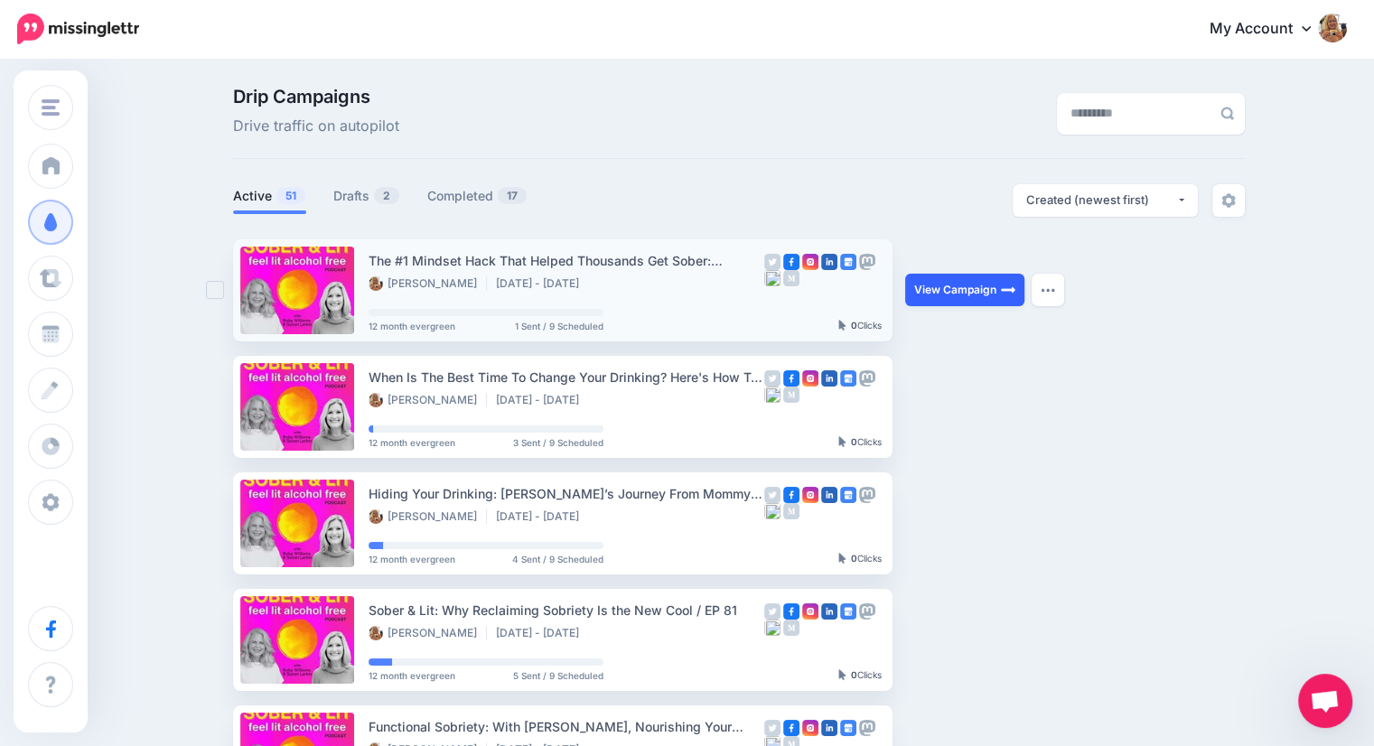
click at [946, 294] on link "View Campaign" at bounding box center [964, 290] width 119 height 33
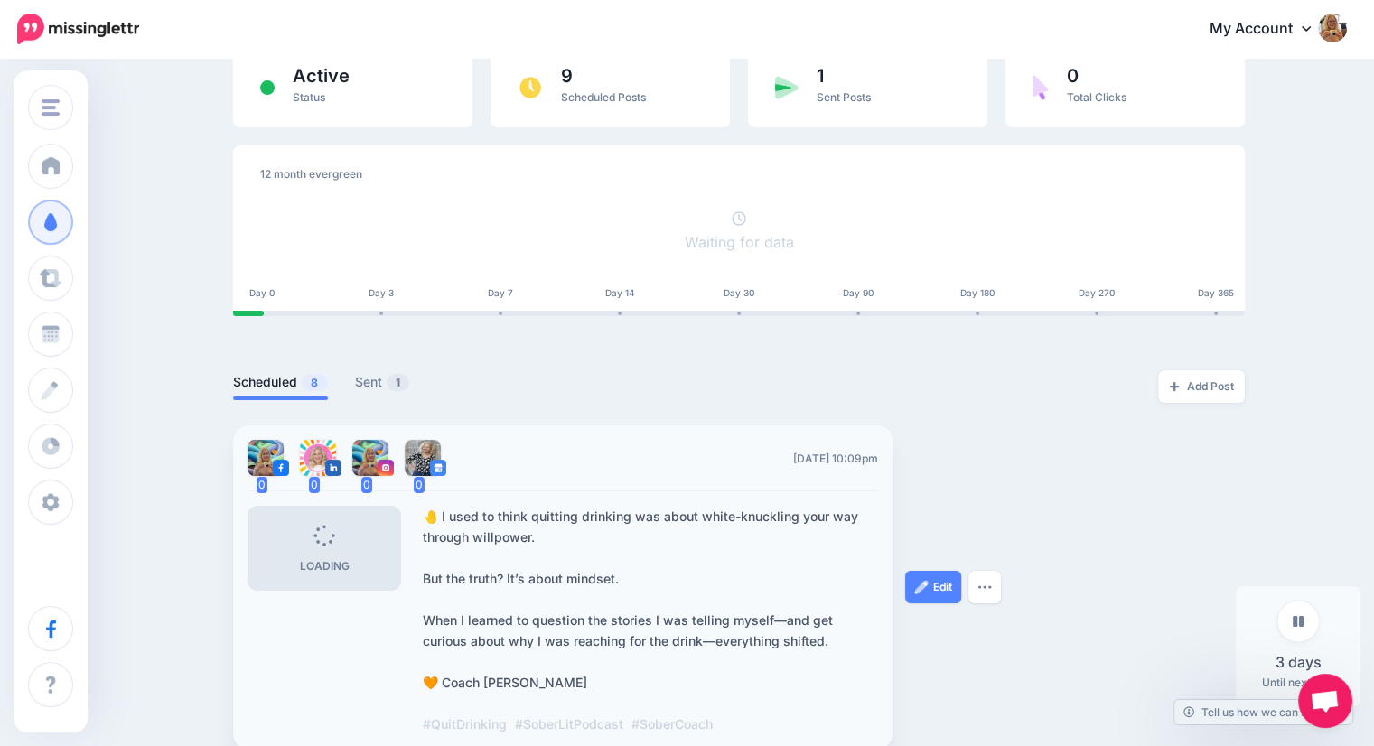
scroll to position [181, 0]
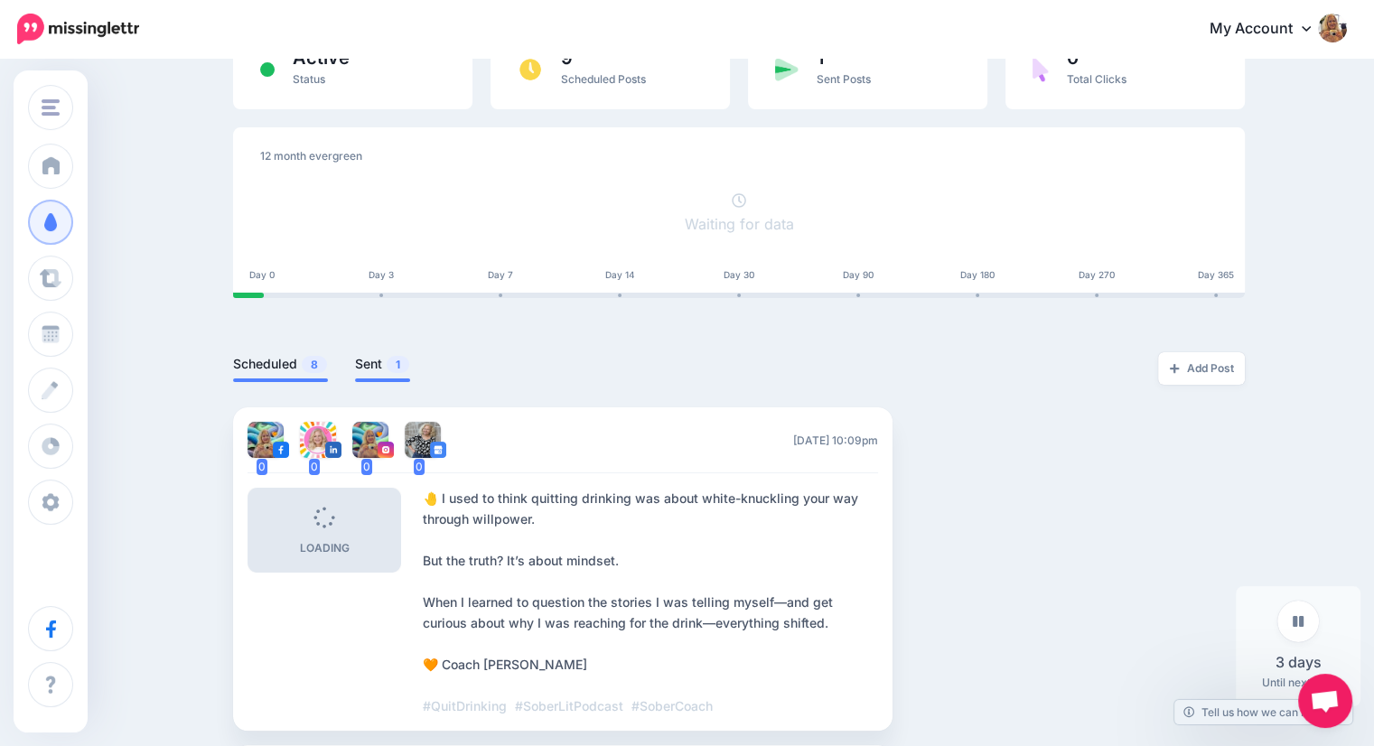
click at [376, 367] on link "Sent 1" at bounding box center [382, 364] width 55 height 22
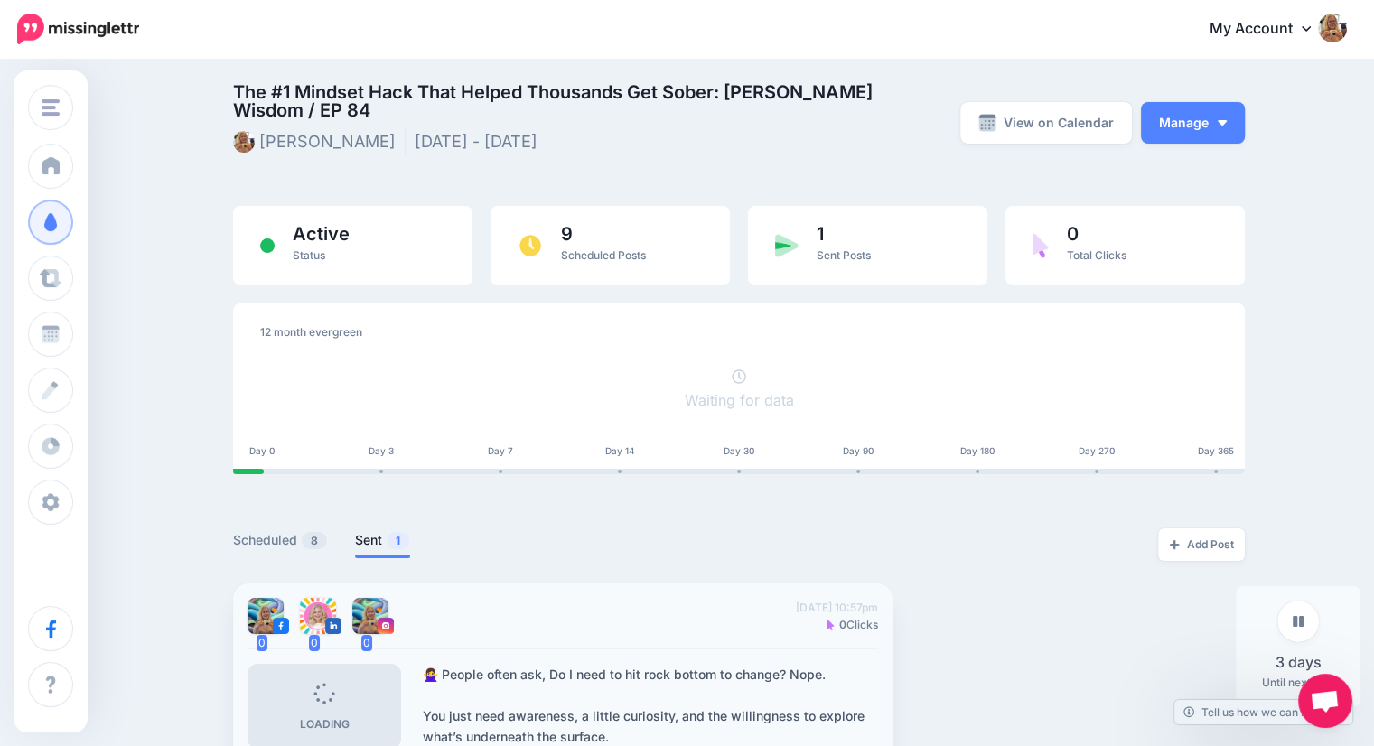
scroll to position [0, 0]
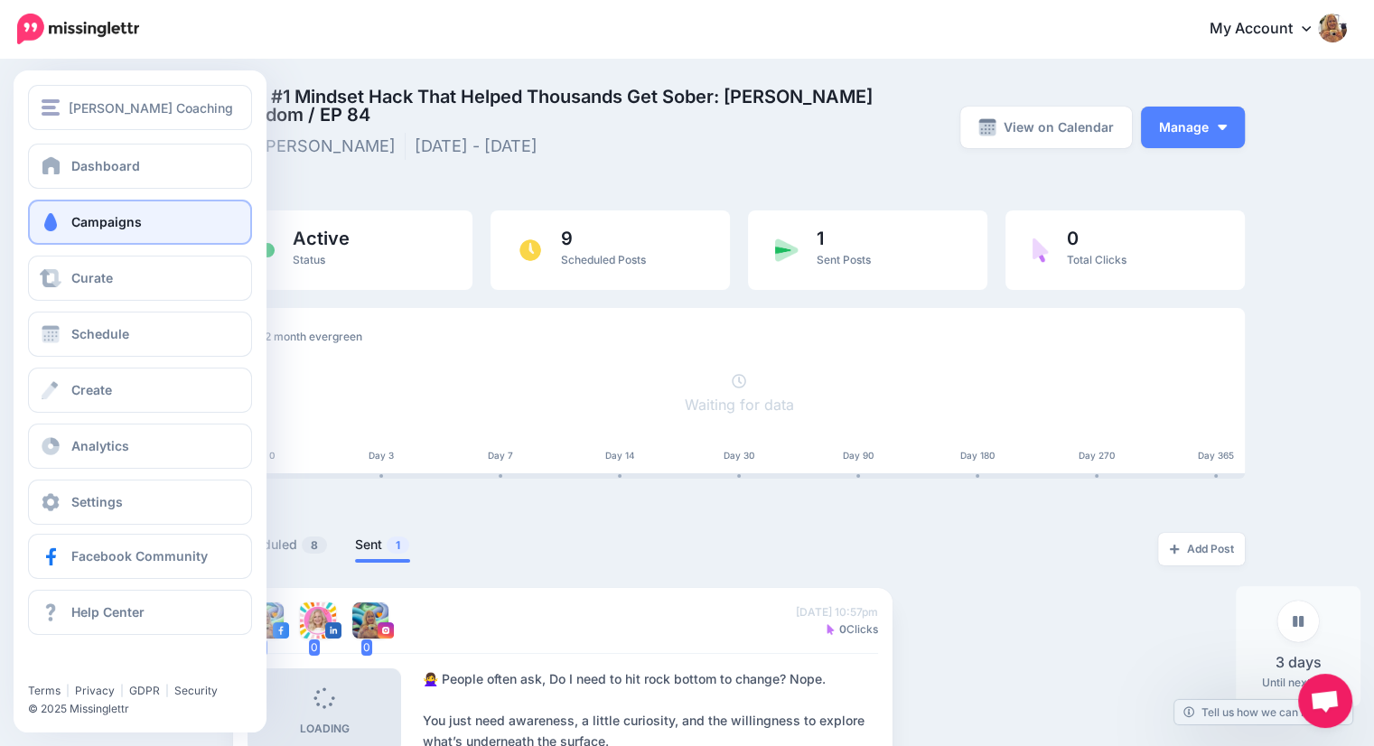
click at [100, 222] on span "Campaigns" at bounding box center [106, 221] width 70 height 15
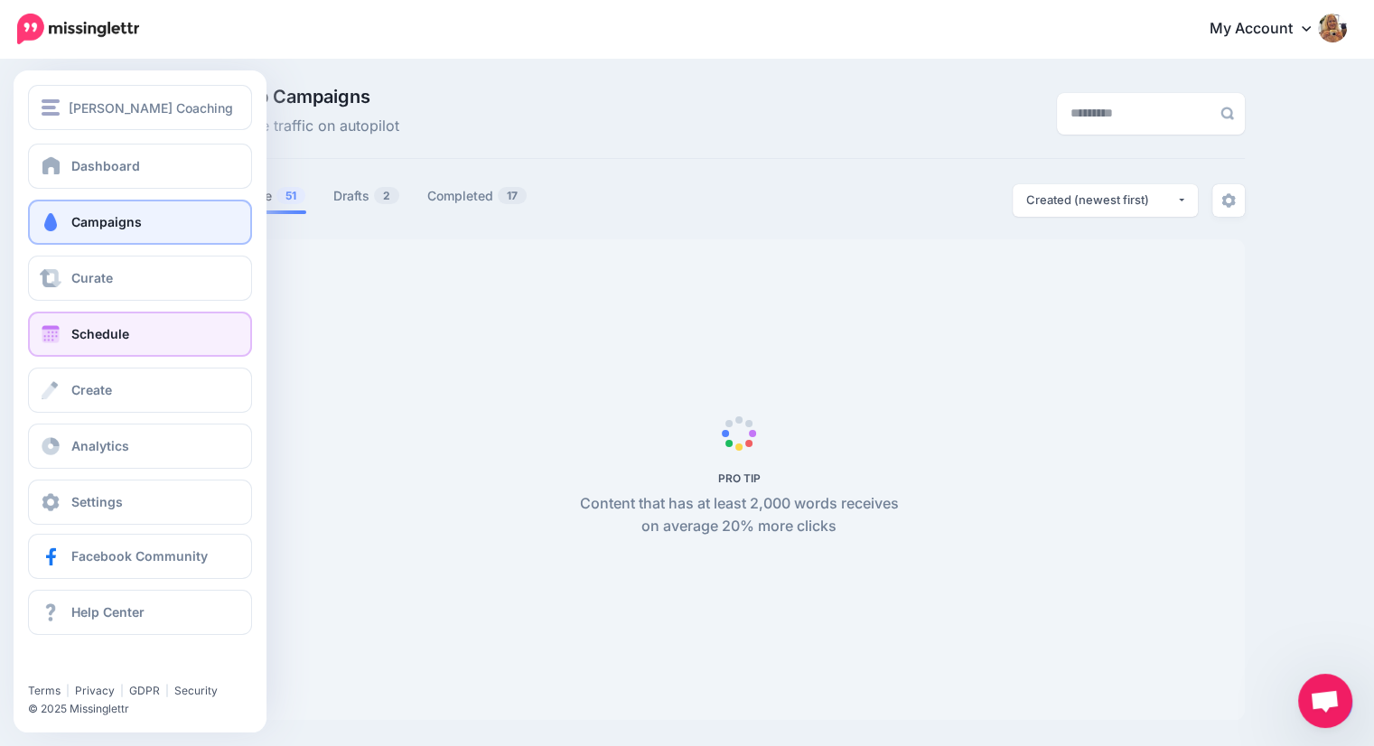
click at [105, 335] on span "Schedule" at bounding box center [100, 333] width 58 height 15
